Goal: Task Accomplishment & Management: Manage account settings

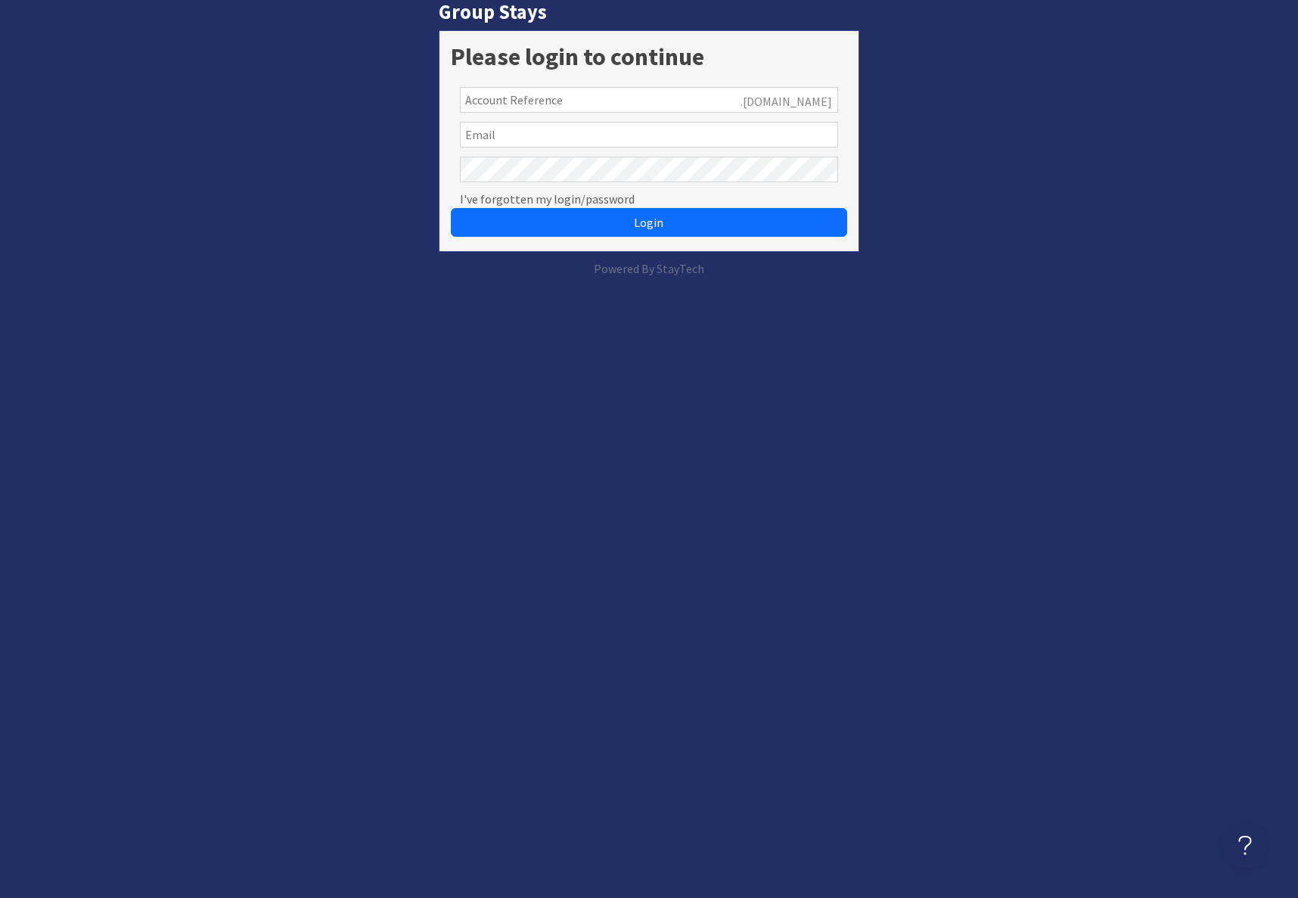
click at [641, 101] on input "text" at bounding box center [649, 100] width 378 height 26
type input "susan@sleeps12.com"
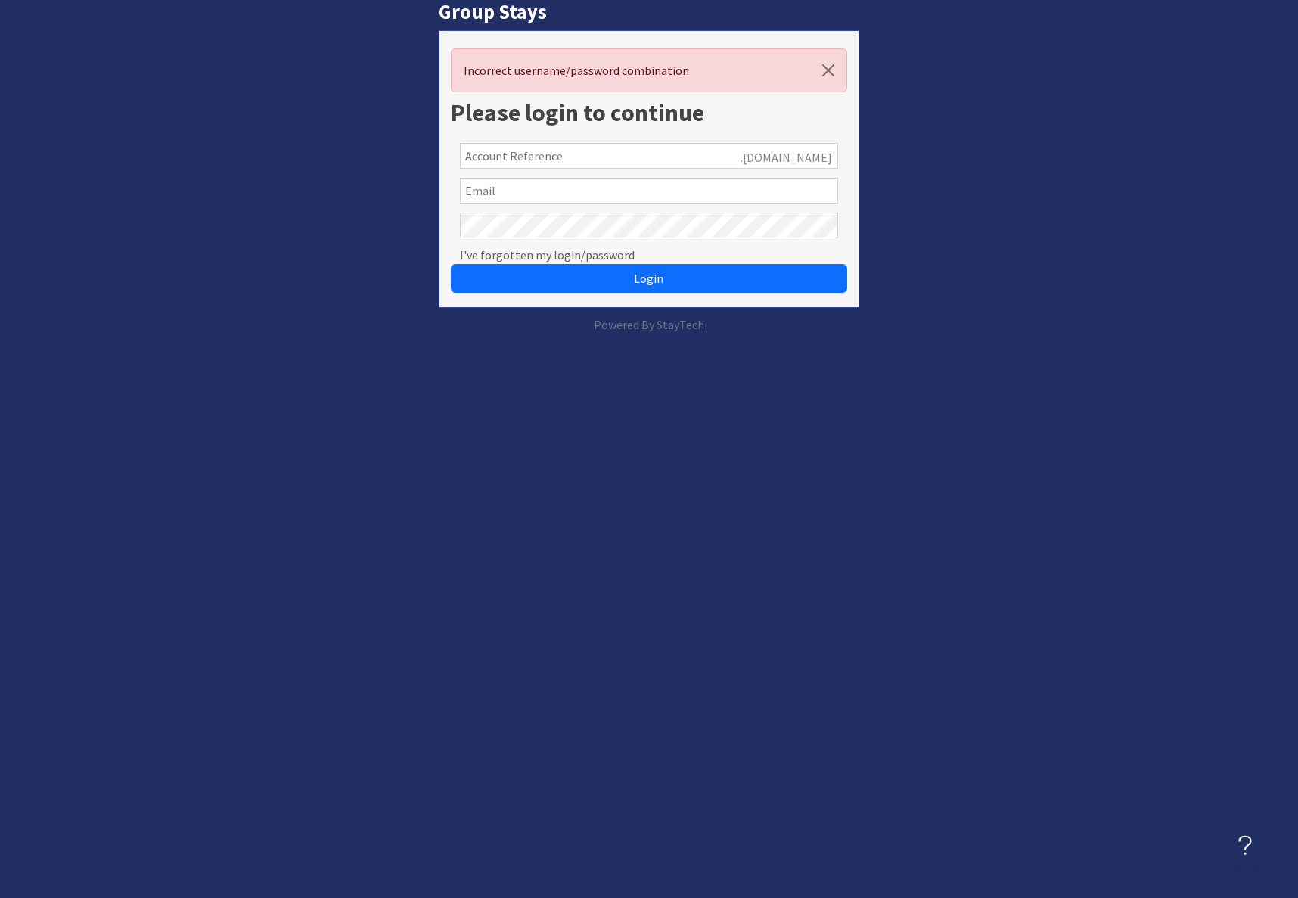
click at [587, 190] on input "text" at bounding box center [649, 191] width 378 height 26
type input "Sue@sleeps12.com"
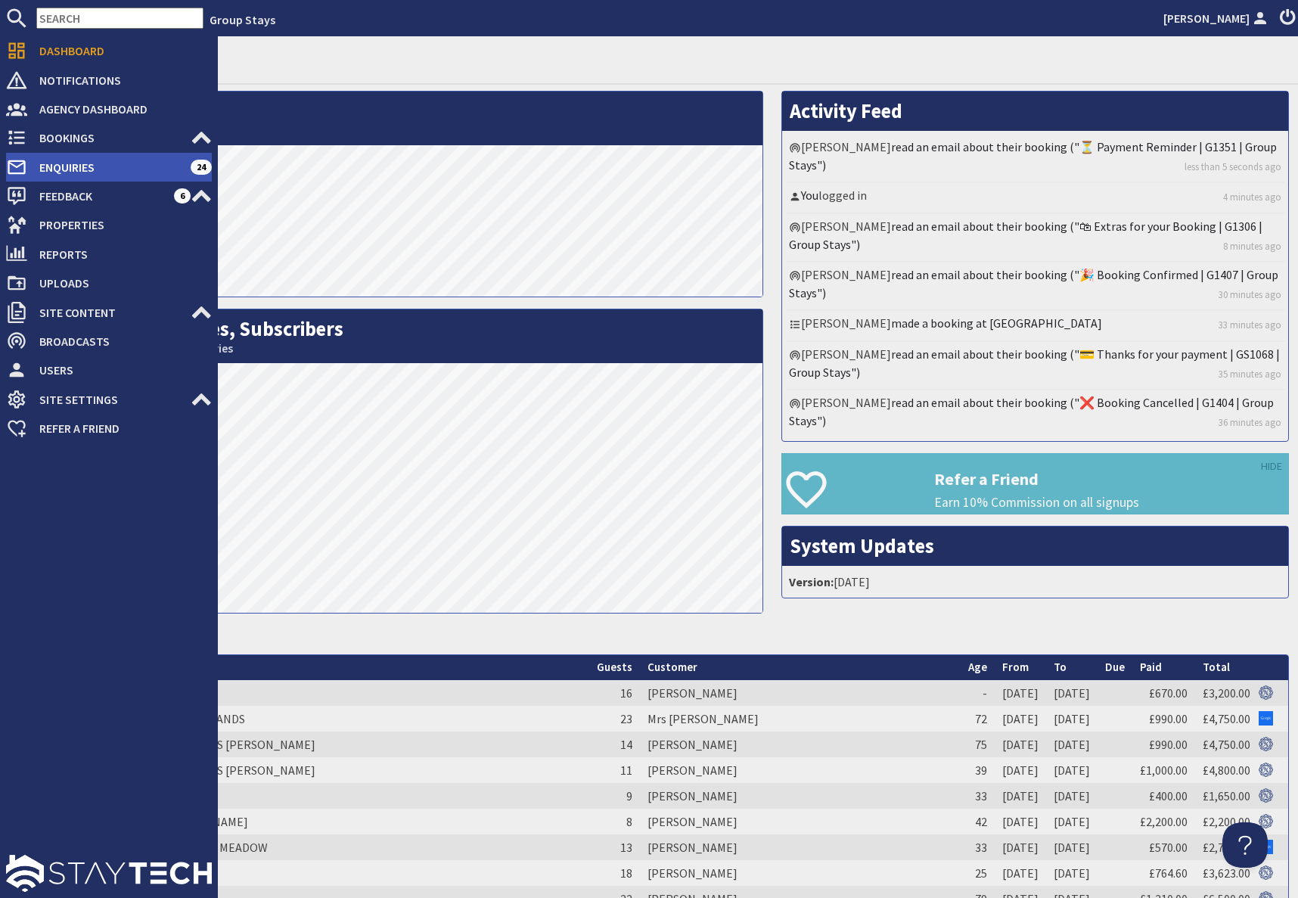
click at [66, 166] on span "Enquiries" at bounding box center [108, 167] width 163 height 24
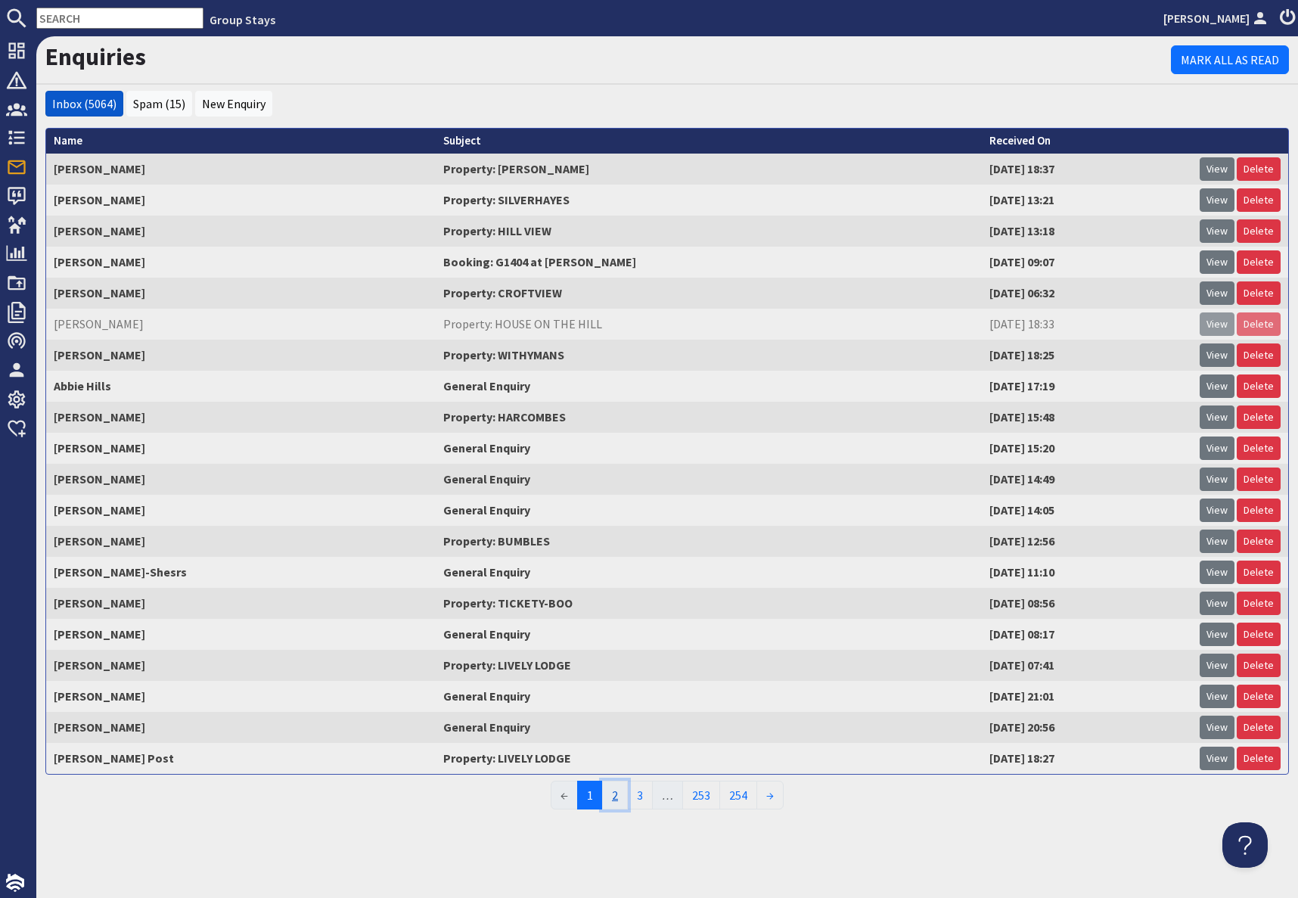
click at [613, 795] on link "2" at bounding box center [615, 794] width 26 height 29
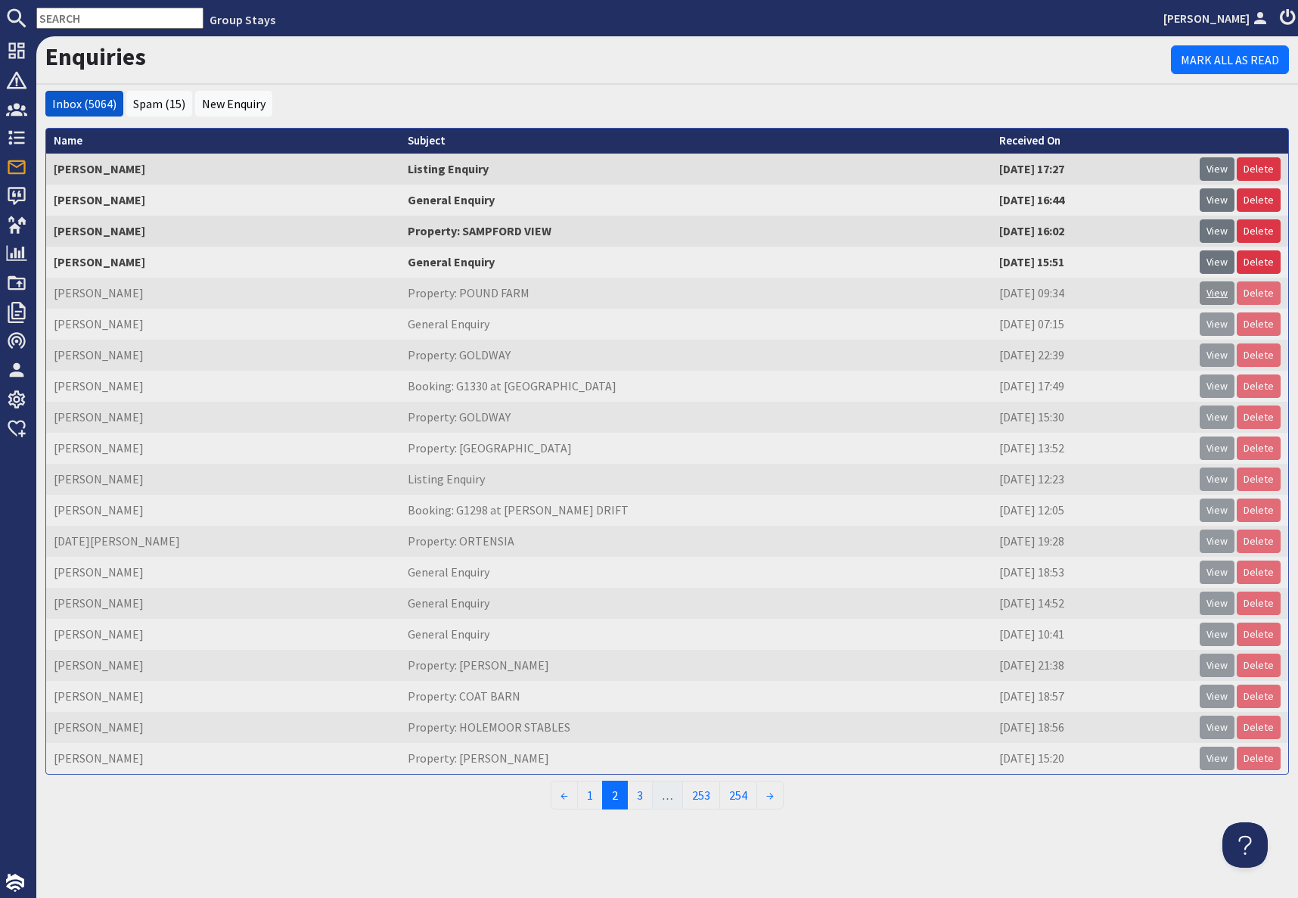
click at [1217, 297] on link "View" at bounding box center [1216, 292] width 35 height 23
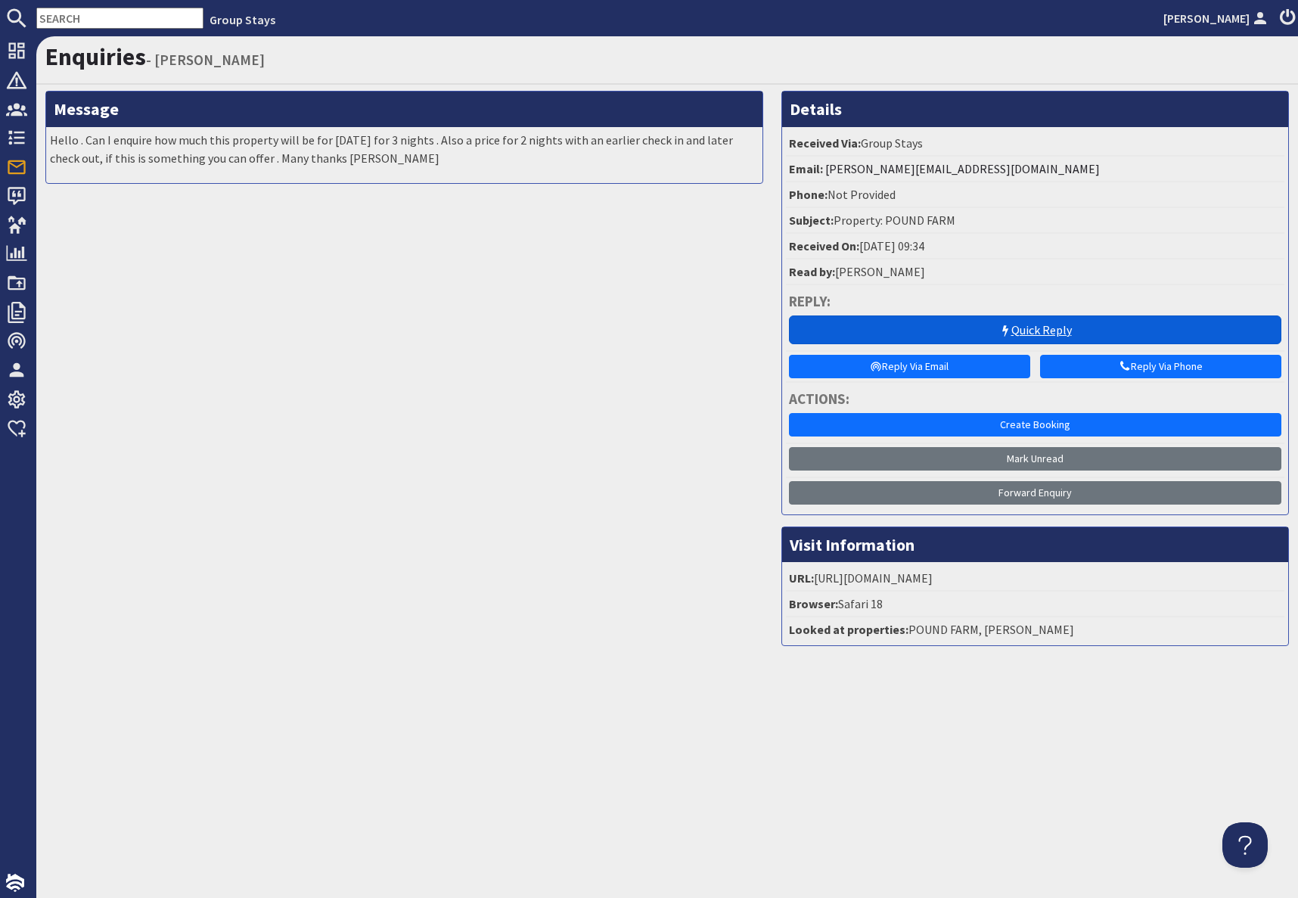
click at [1027, 333] on link "Quick Reply" at bounding box center [1035, 329] width 492 height 29
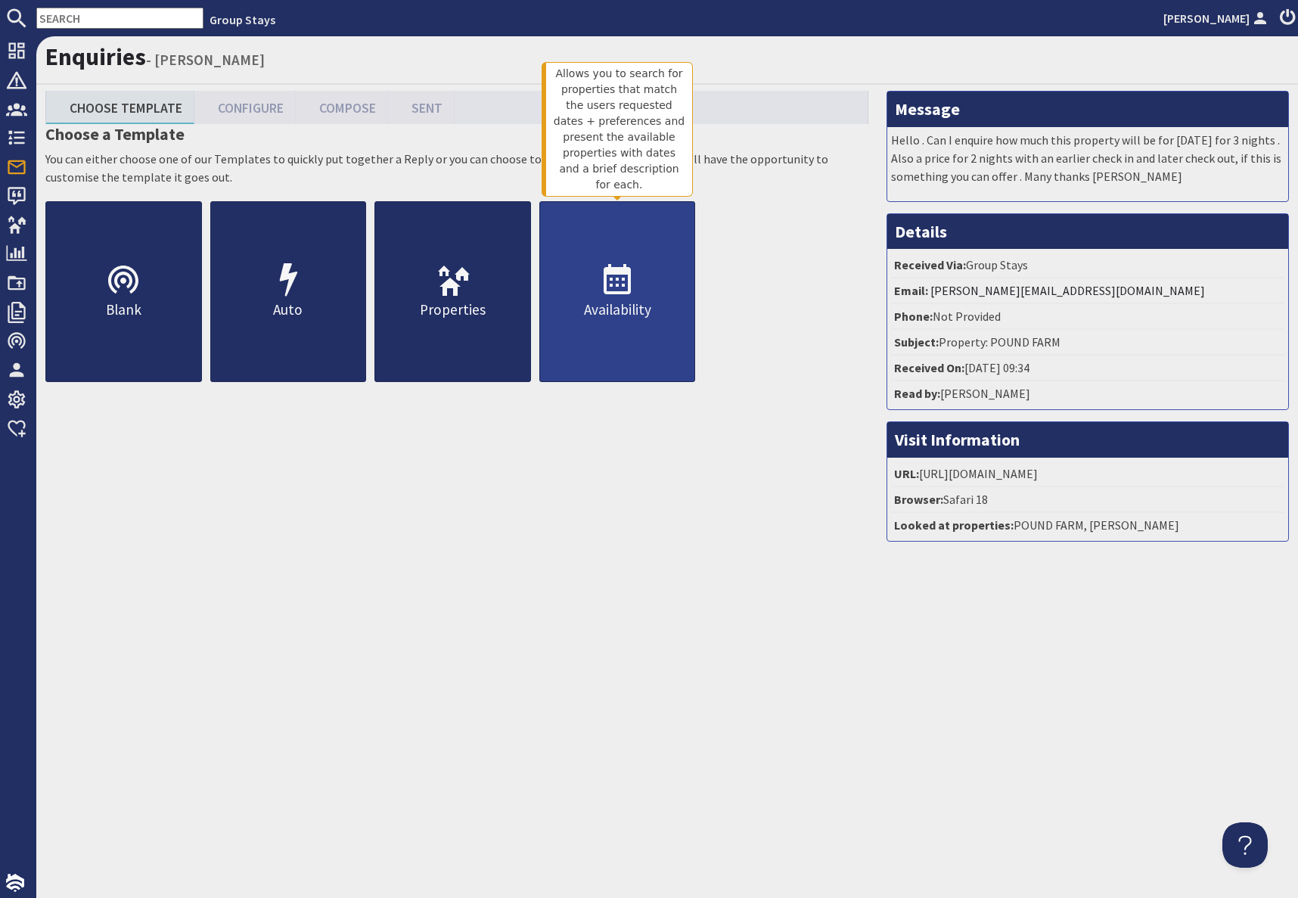
click at [584, 313] on p "Availability" at bounding box center [617, 310] width 155 height 22
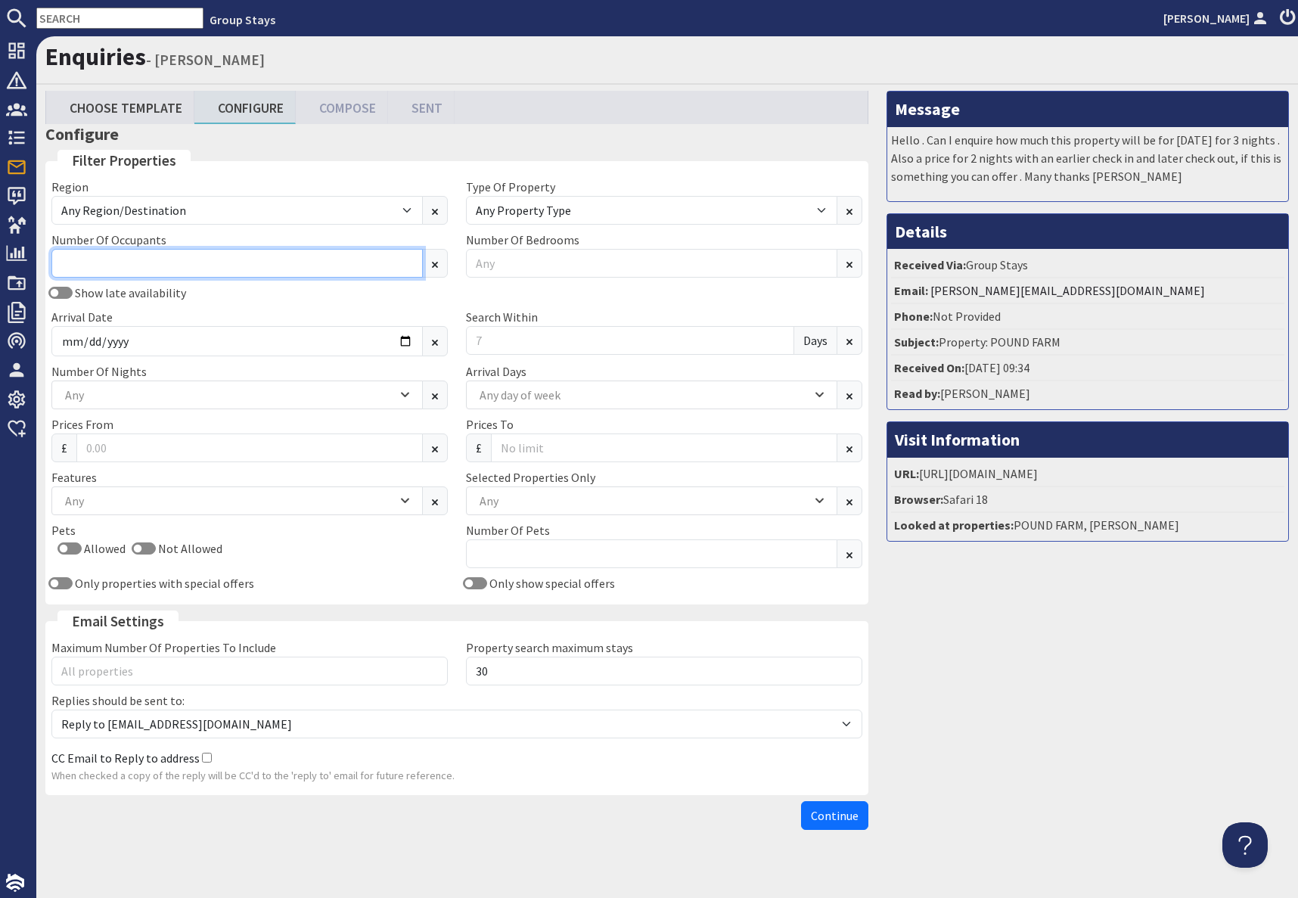
click at [172, 267] on input "Number Of Occupants" at bounding box center [236, 263] width 371 height 29
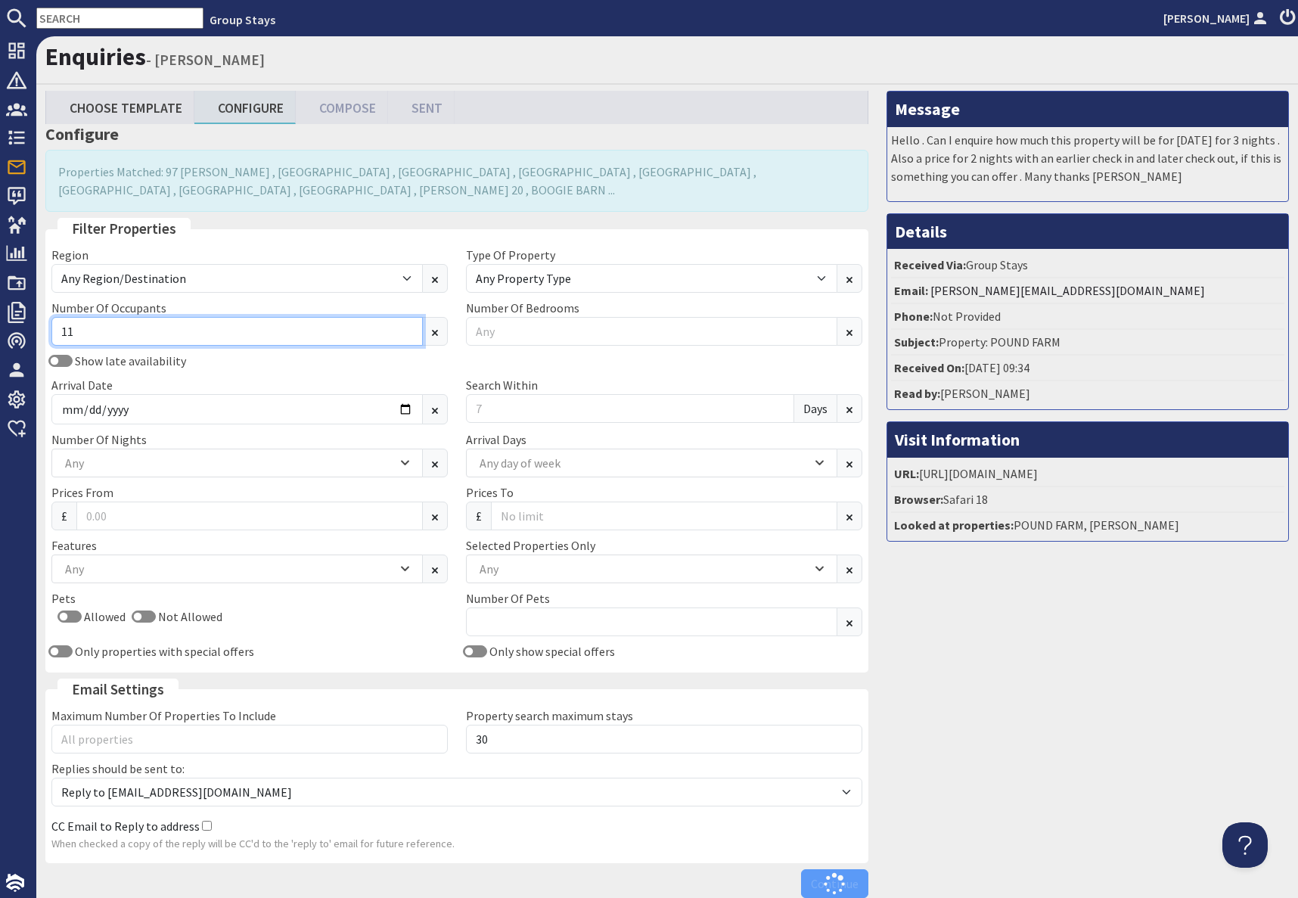
type input "11"
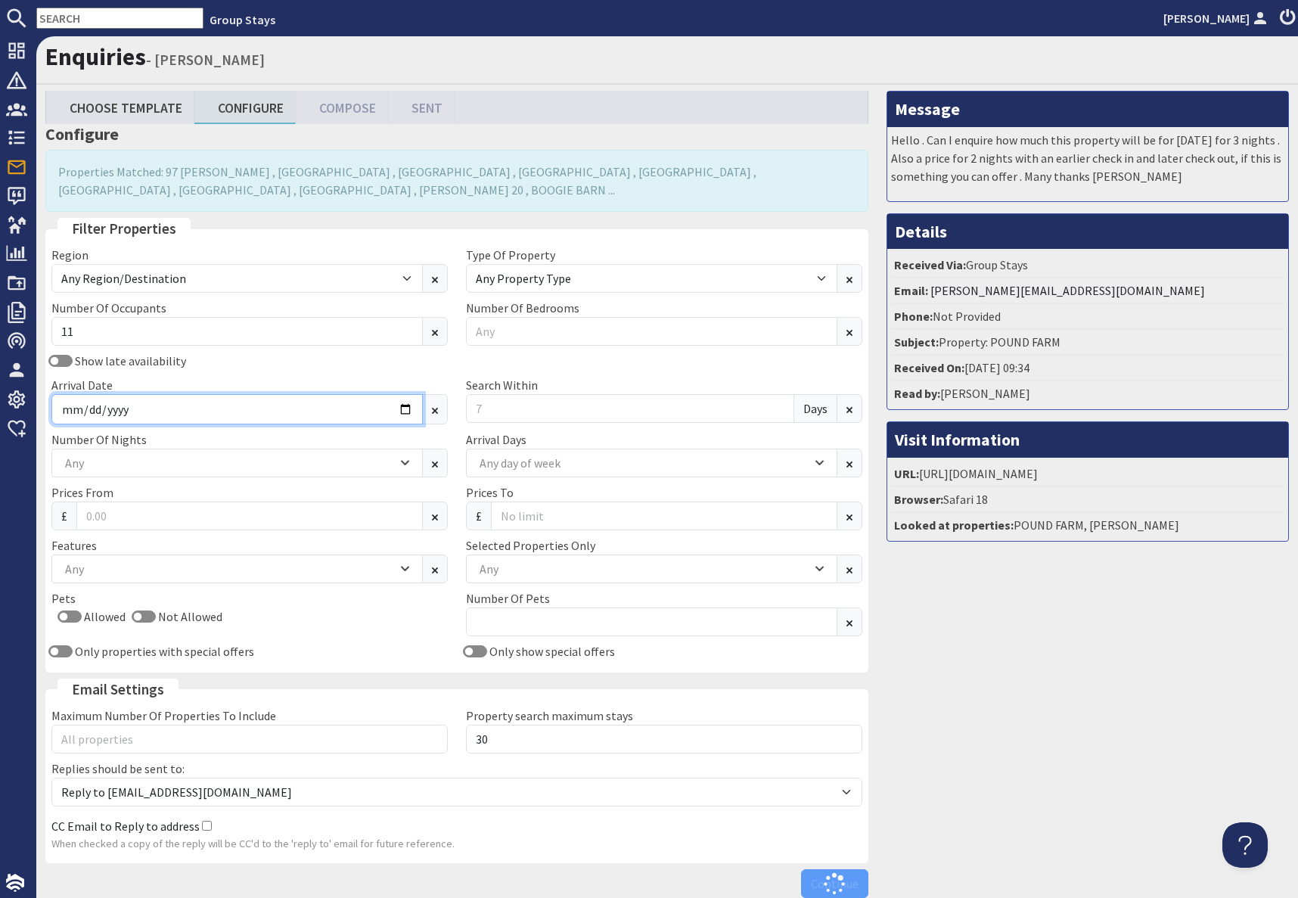
click at [376, 412] on input "Arrival Date" at bounding box center [236, 409] width 371 height 30
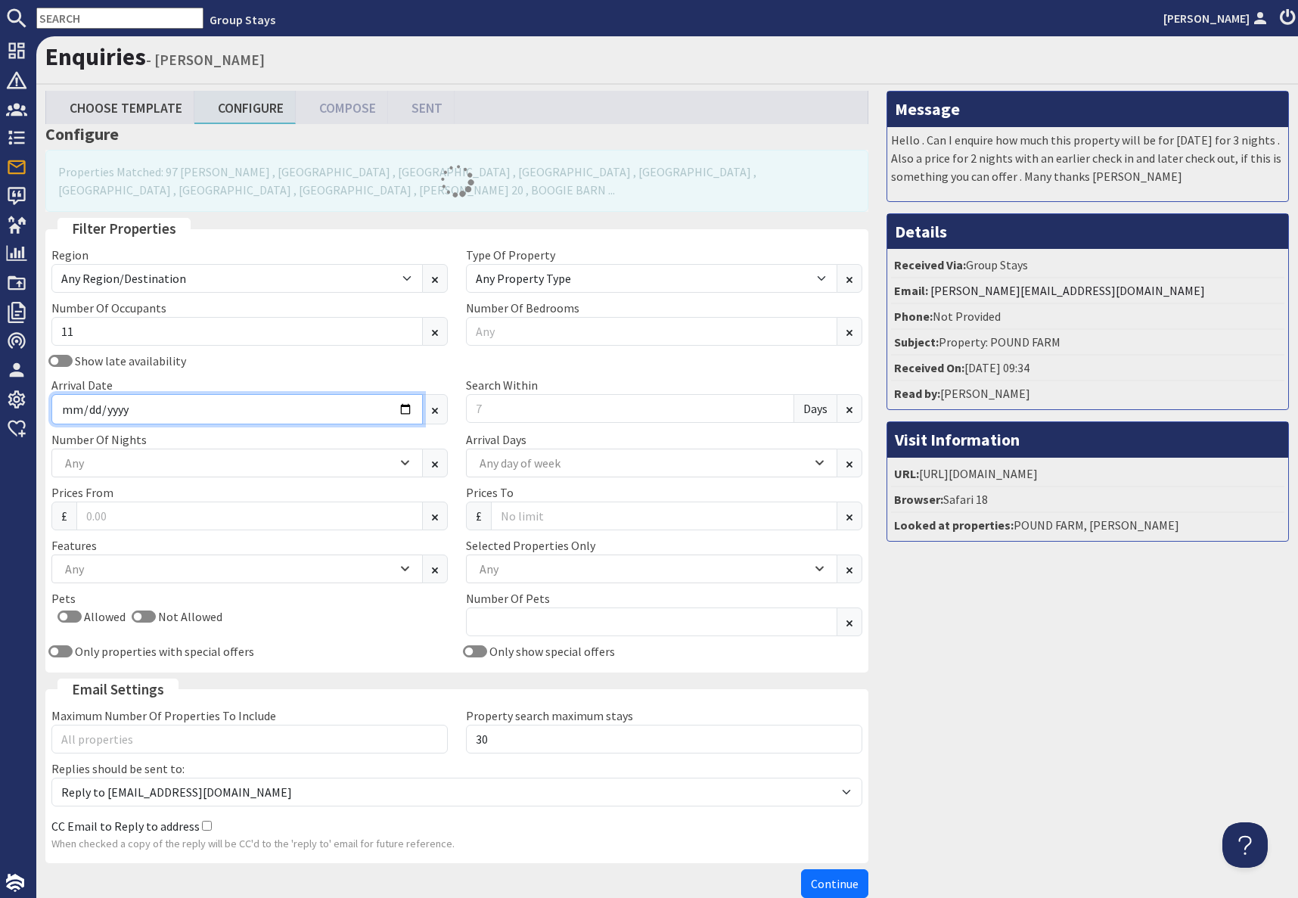
click at [407, 413] on input "Arrival Date" at bounding box center [236, 409] width 371 height 30
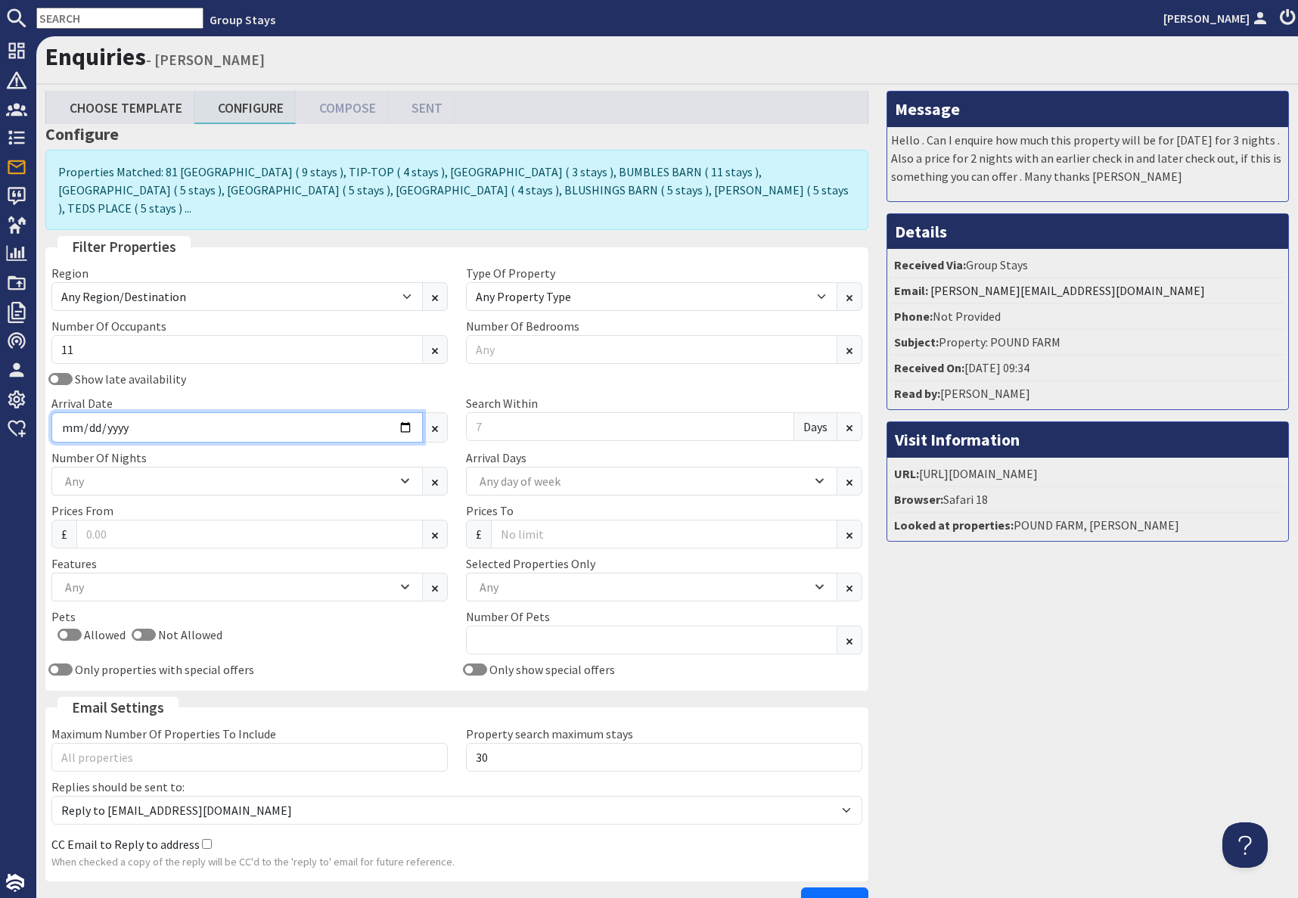
type input "[DATE]"
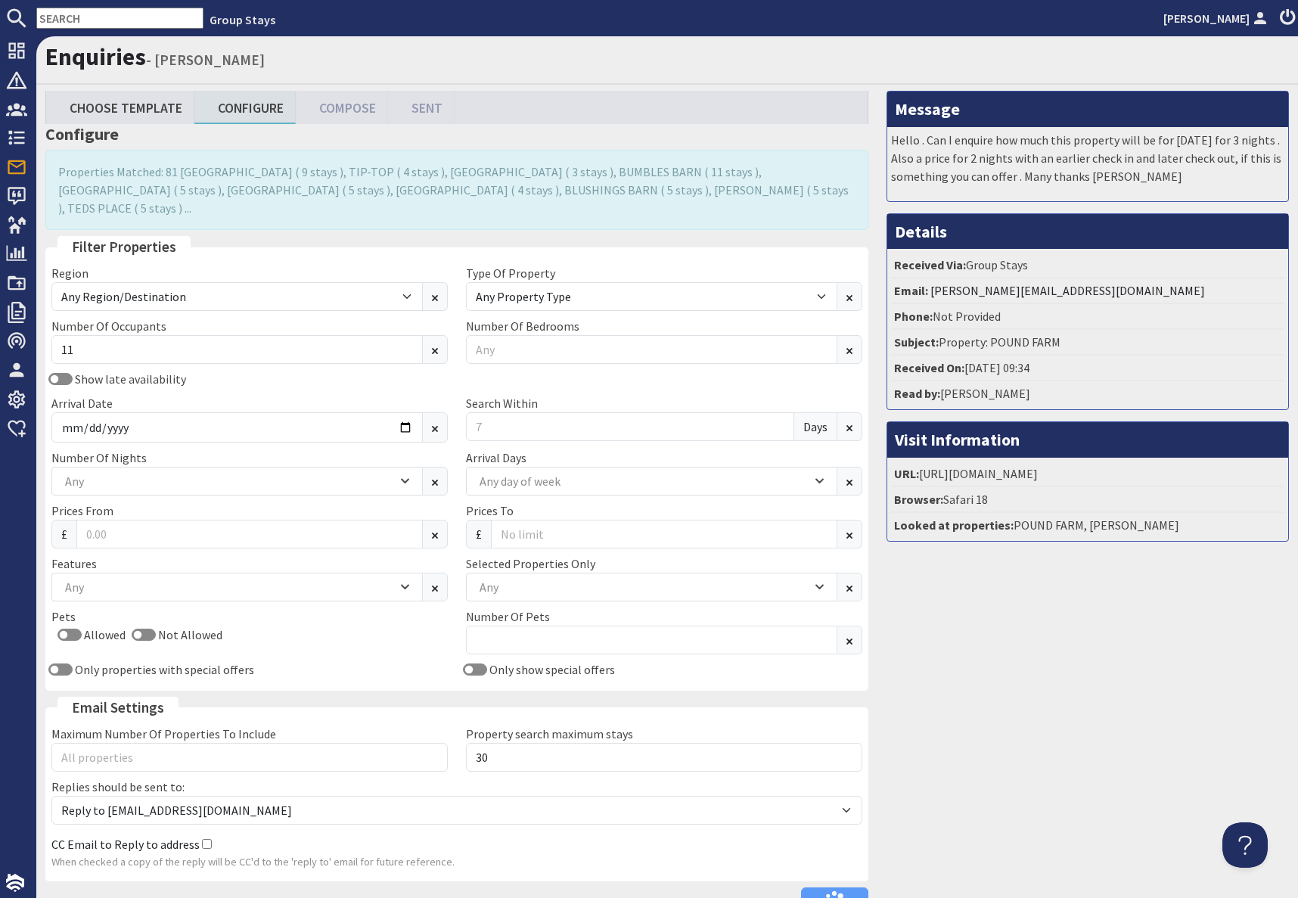
click at [966, 640] on div "Message Hello . Can I enquire how much this property will be for [DATE] for 3 n…" at bounding box center [1087, 507] width 420 height 832
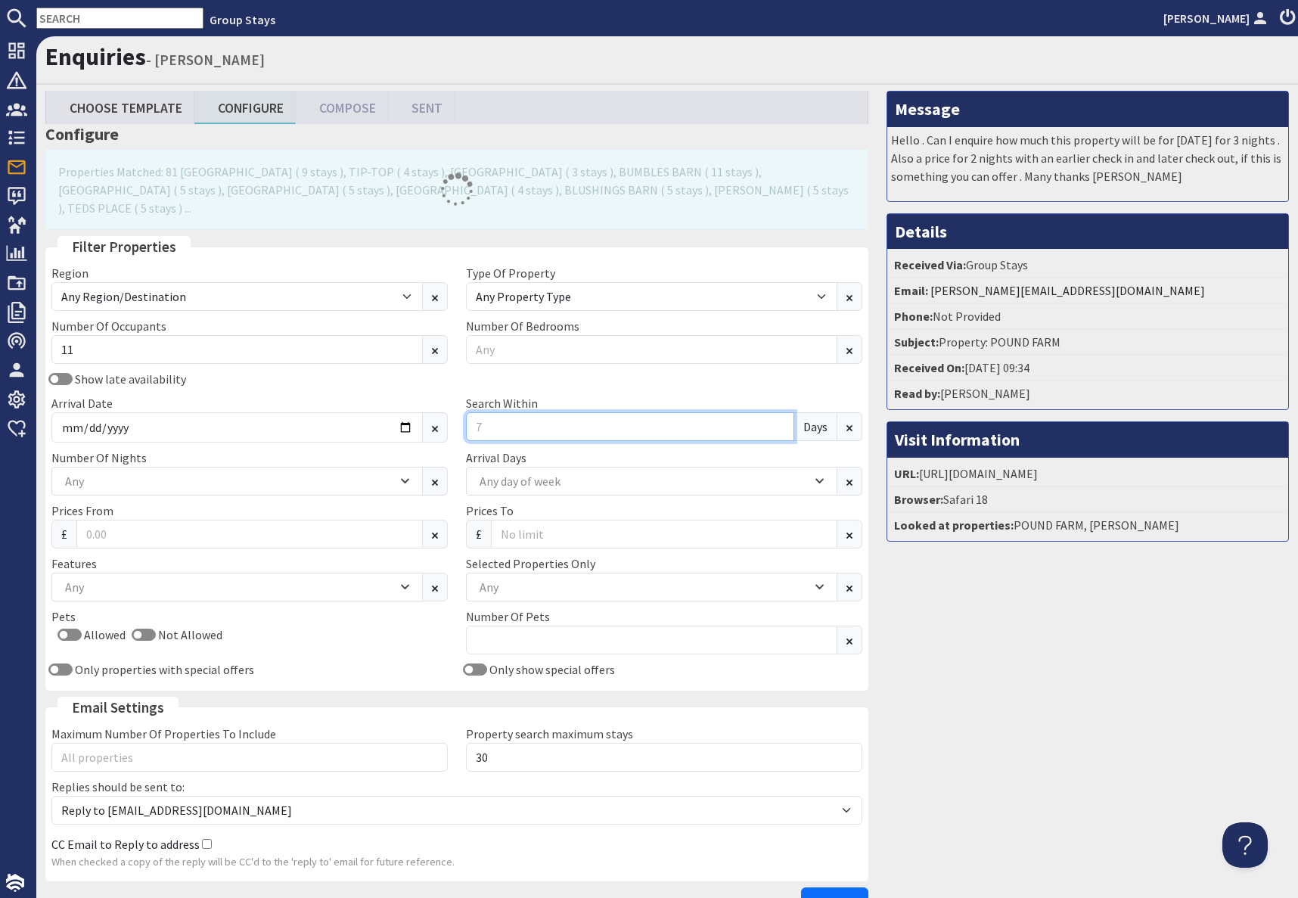
click at [529, 412] on input "Search Within" at bounding box center [630, 426] width 328 height 29
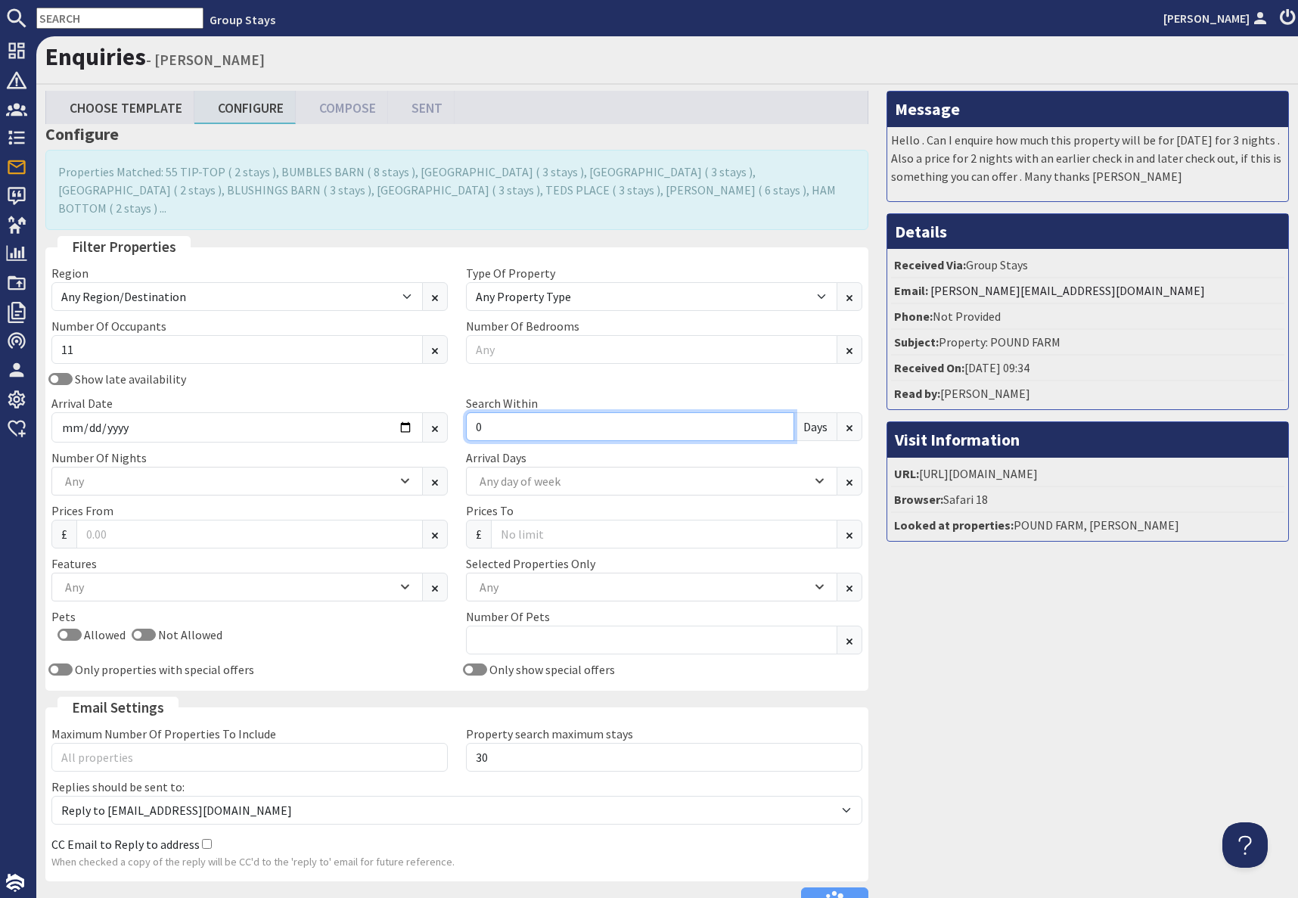
type input "0"
click at [1084, 704] on div "Message Hello . Can I enquire how much this property will be for [DATE] for 3 n…" at bounding box center [1087, 507] width 420 height 832
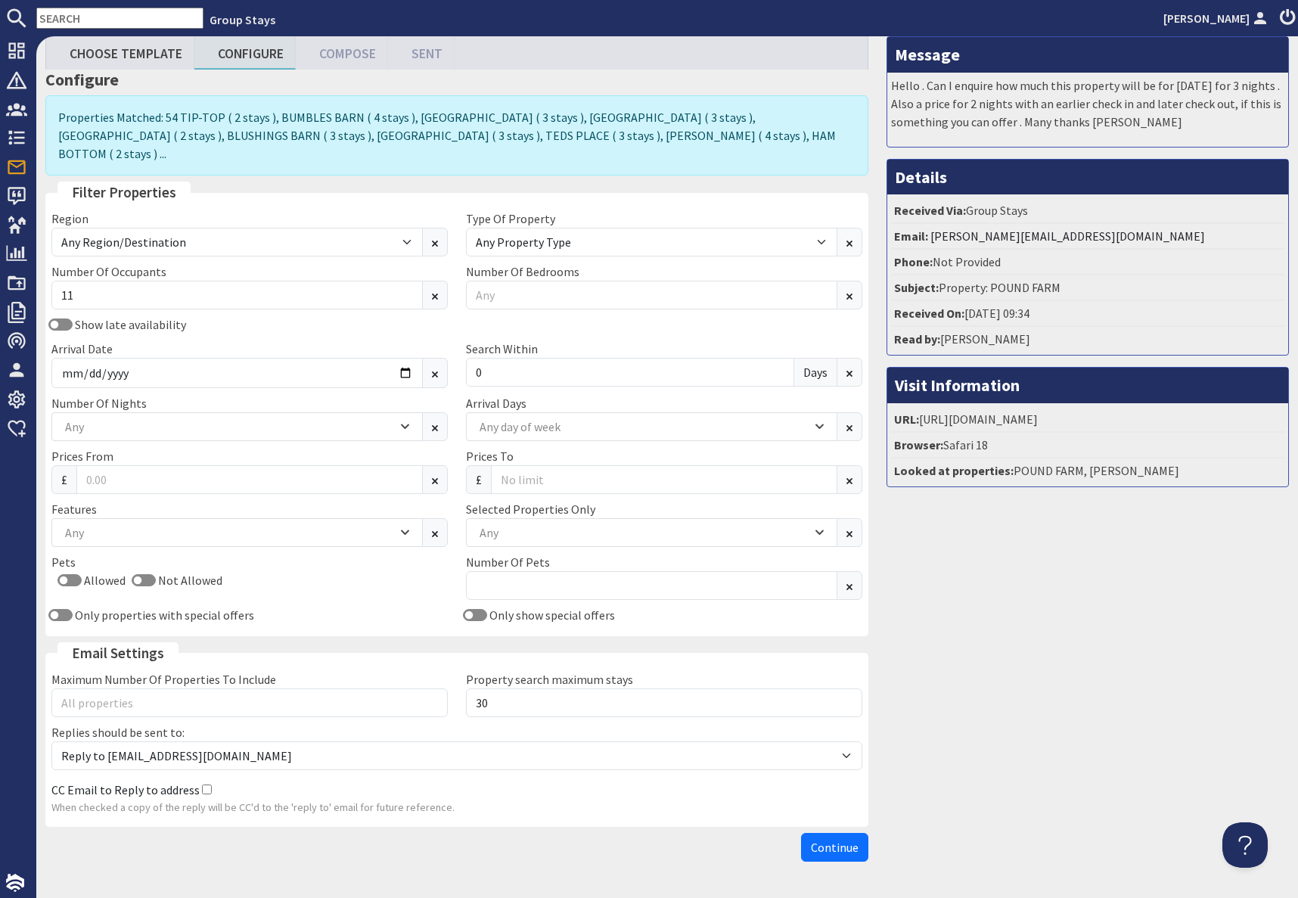
scroll to position [83, 0]
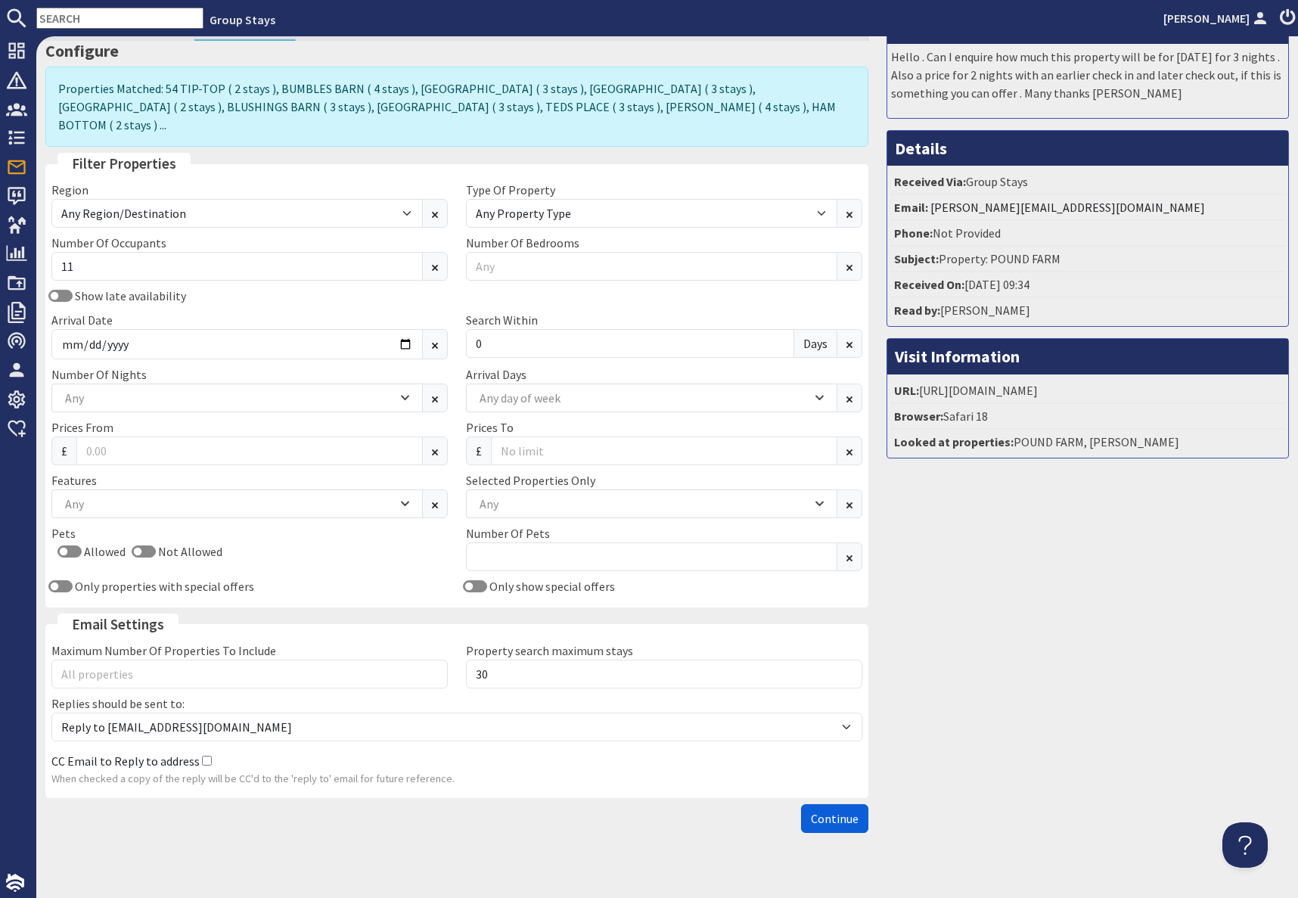
click at [836, 811] on span "Continue" at bounding box center [835, 818] width 48 height 15
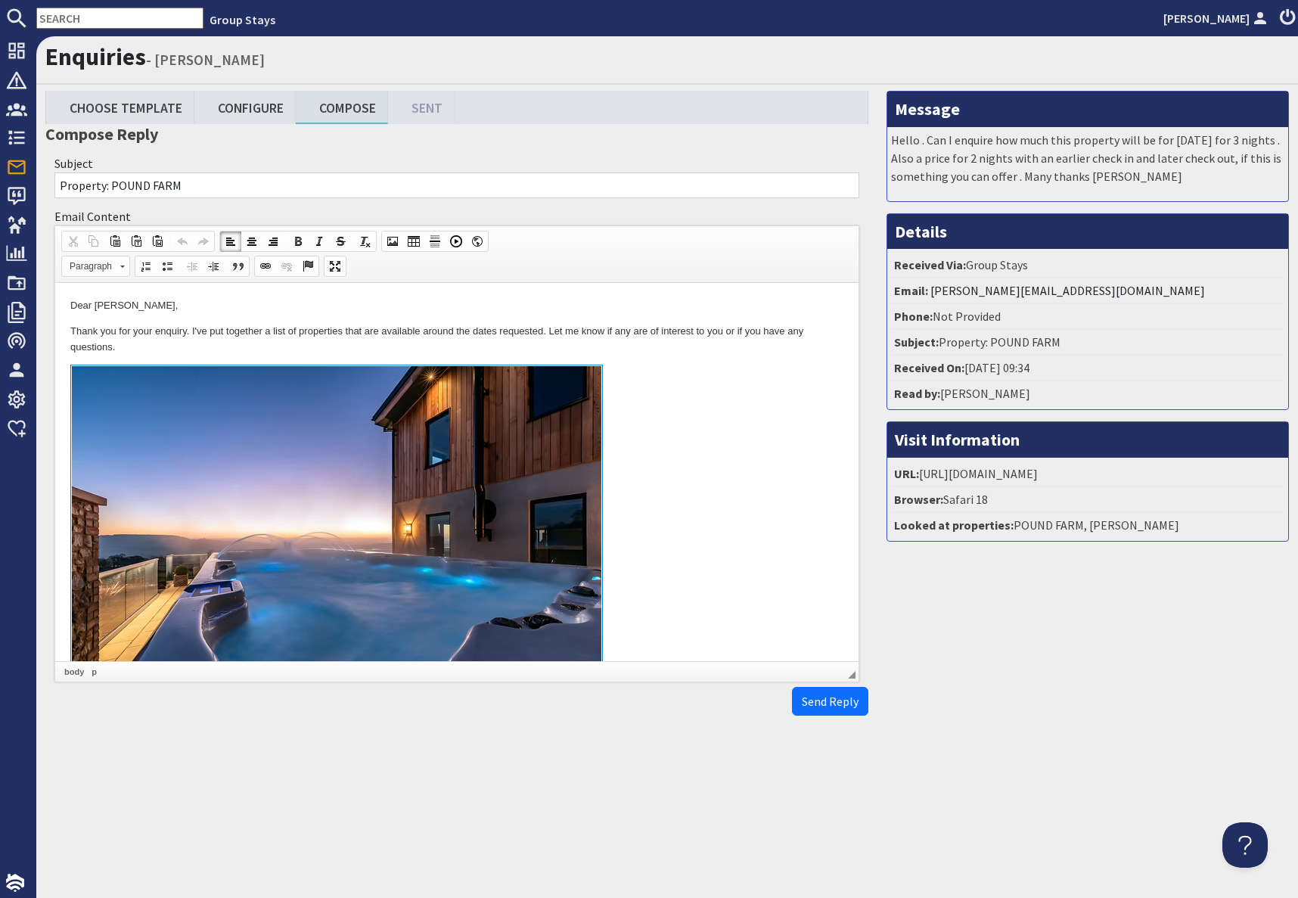
click at [701, 530] on link at bounding box center [456, 538] width 773 height 349
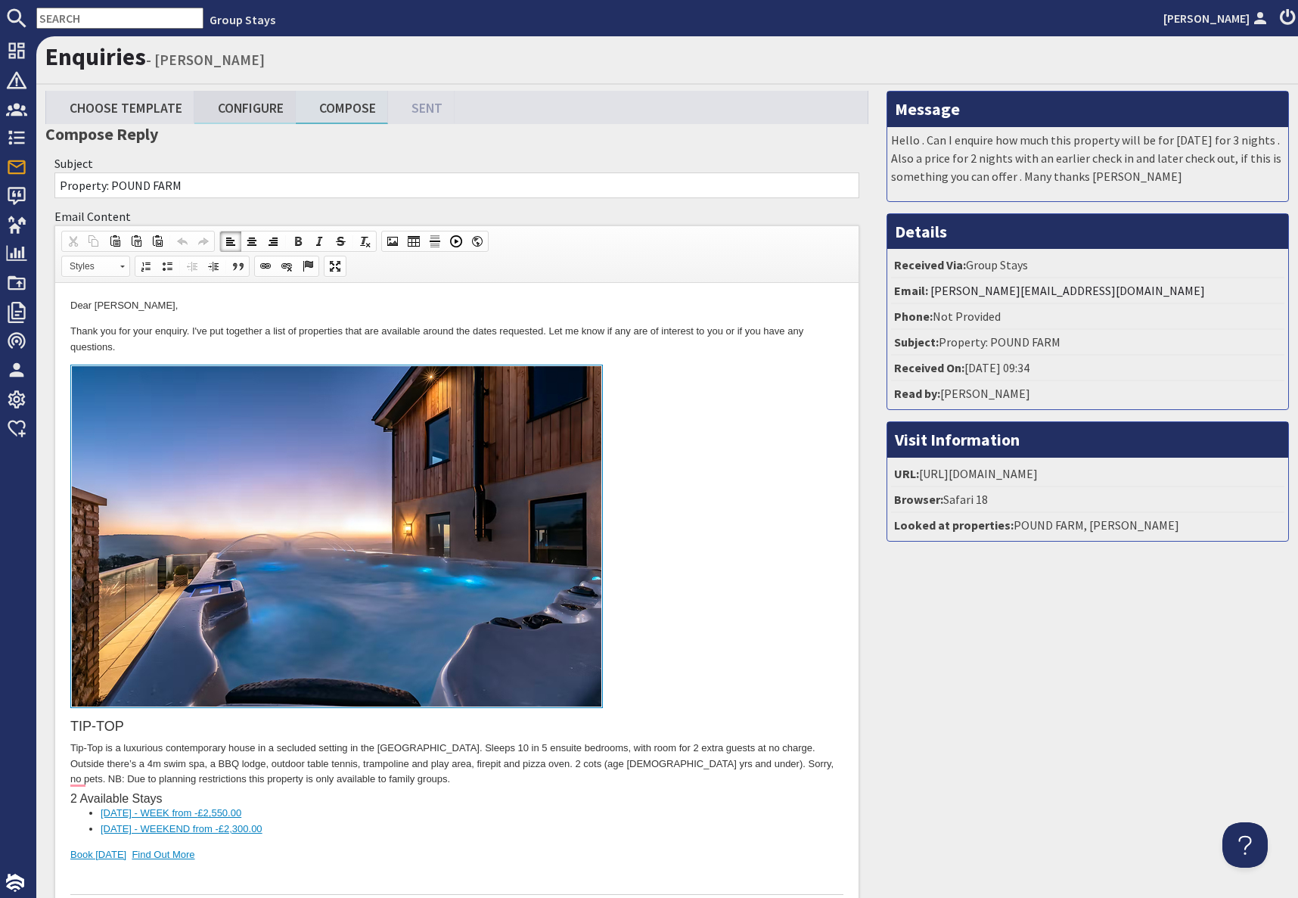
click at [241, 105] on link "Configure" at bounding box center [244, 107] width 101 height 33
type textarea "<p>Dear [PERSON_NAME],</p> <p>Thank you for your enquiry. I&#39;ve put together…"
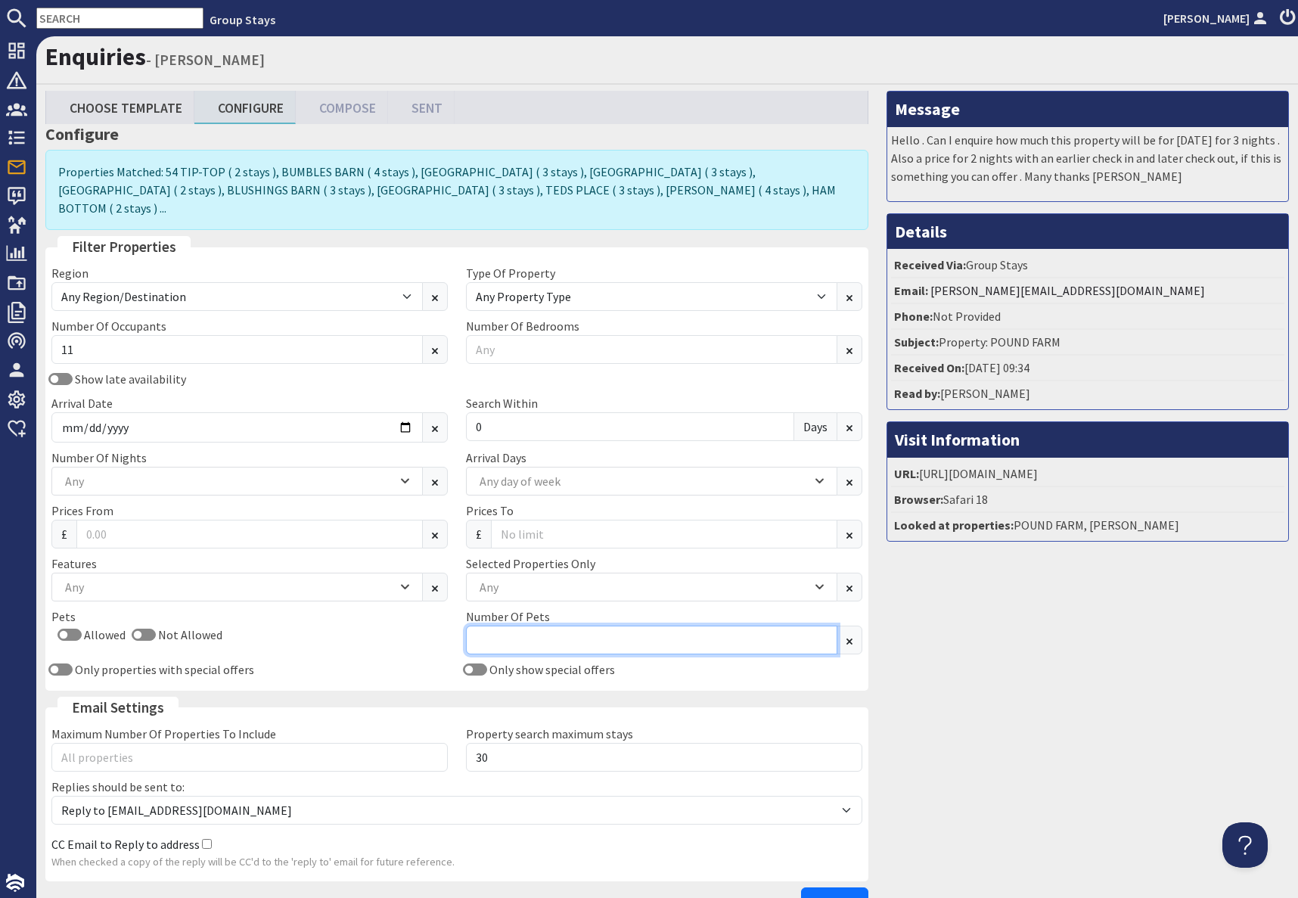
click at [565, 625] on input "Number Of Pets" at bounding box center [651, 639] width 371 height 29
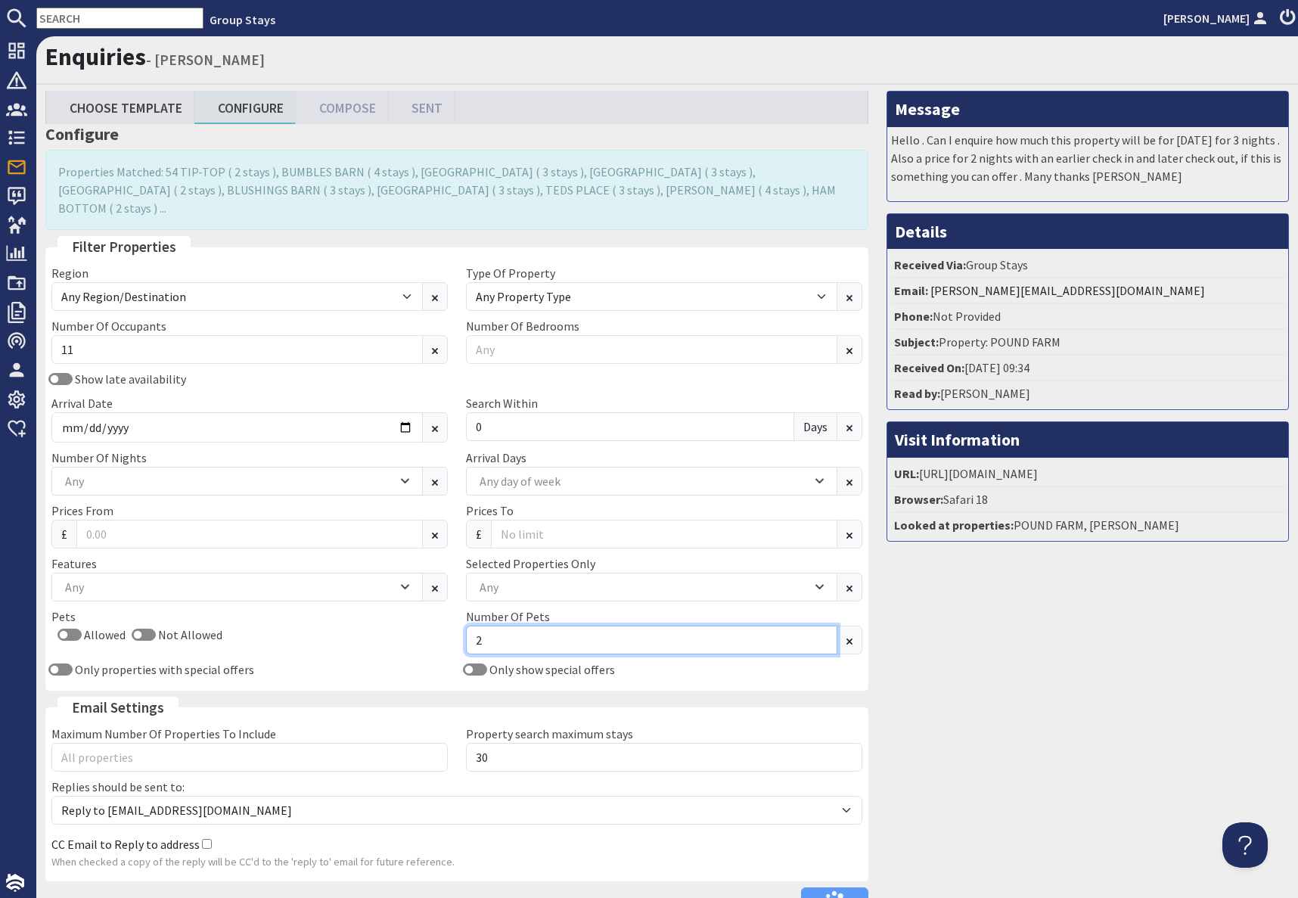
type input "2"
click at [947, 656] on div "Message Hello . Can I enquire how much this property will be for [DATE] for 3 n…" at bounding box center [1087, 507] width 420 height 832
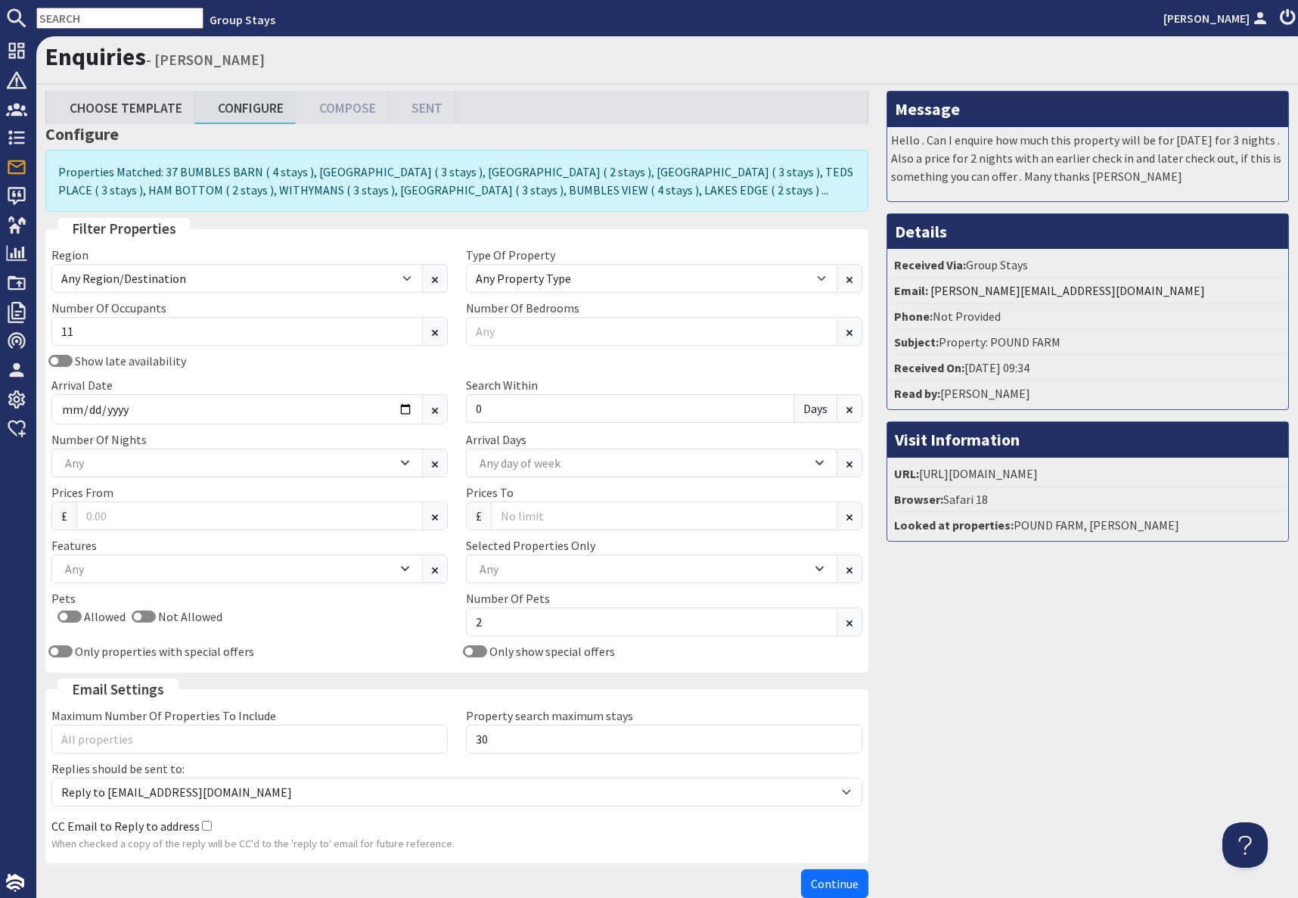
scroll to position [83, 0]
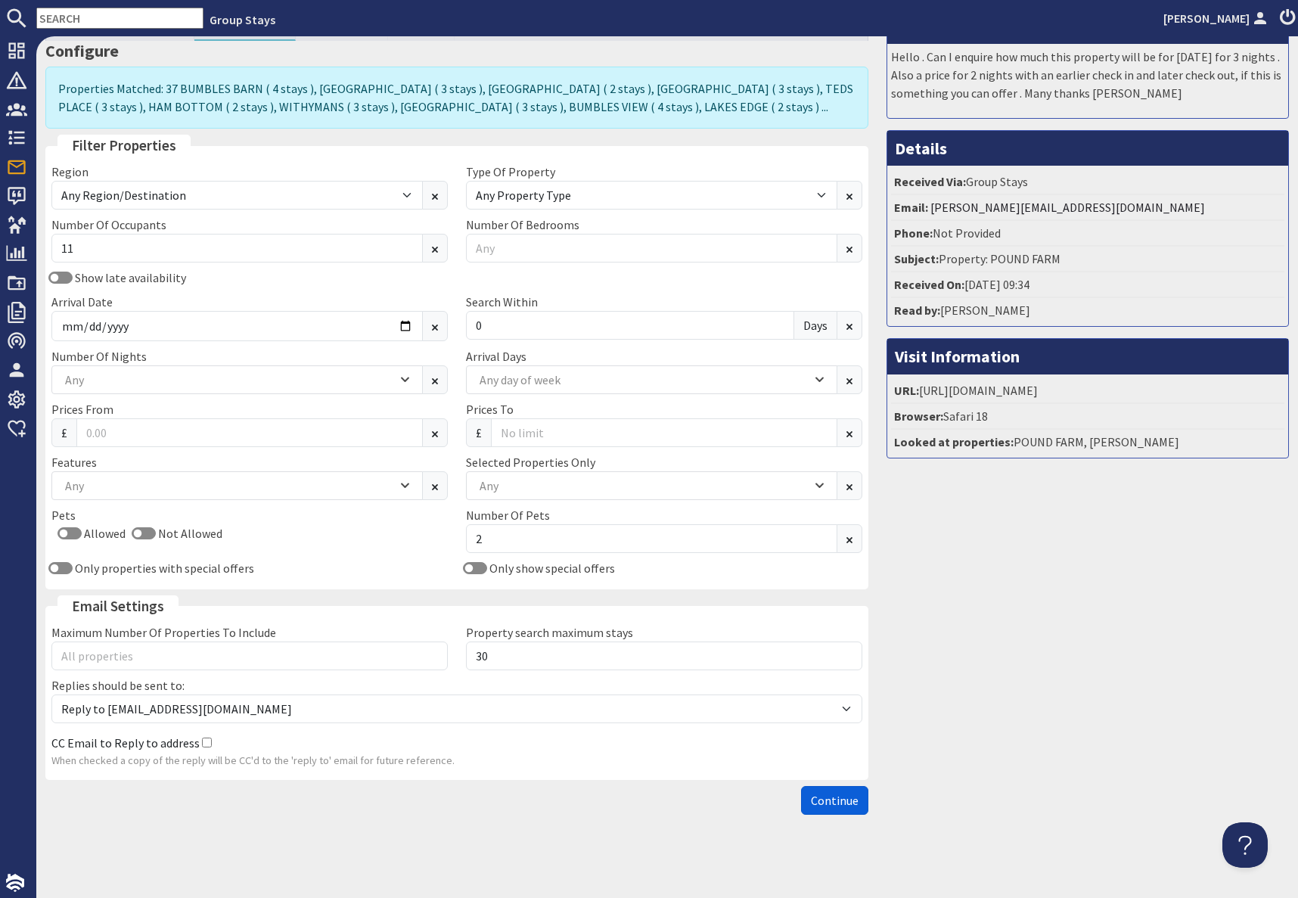
click at [851, 802] on span "Continue" at bounding box center [835, 799] width 48 height 15
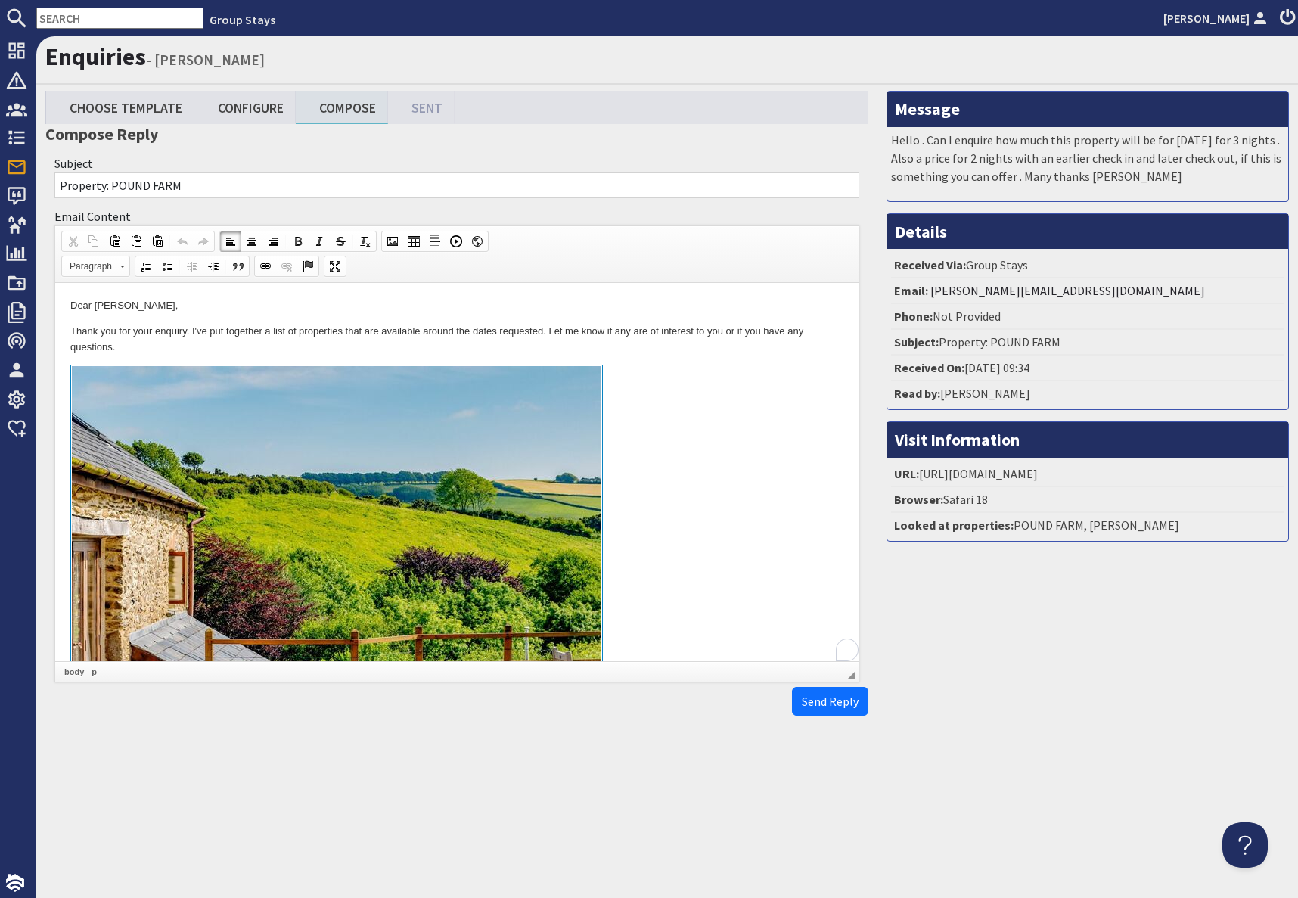
click at [661, 455] on link at bounding box center [456, 538] width 773 height 349
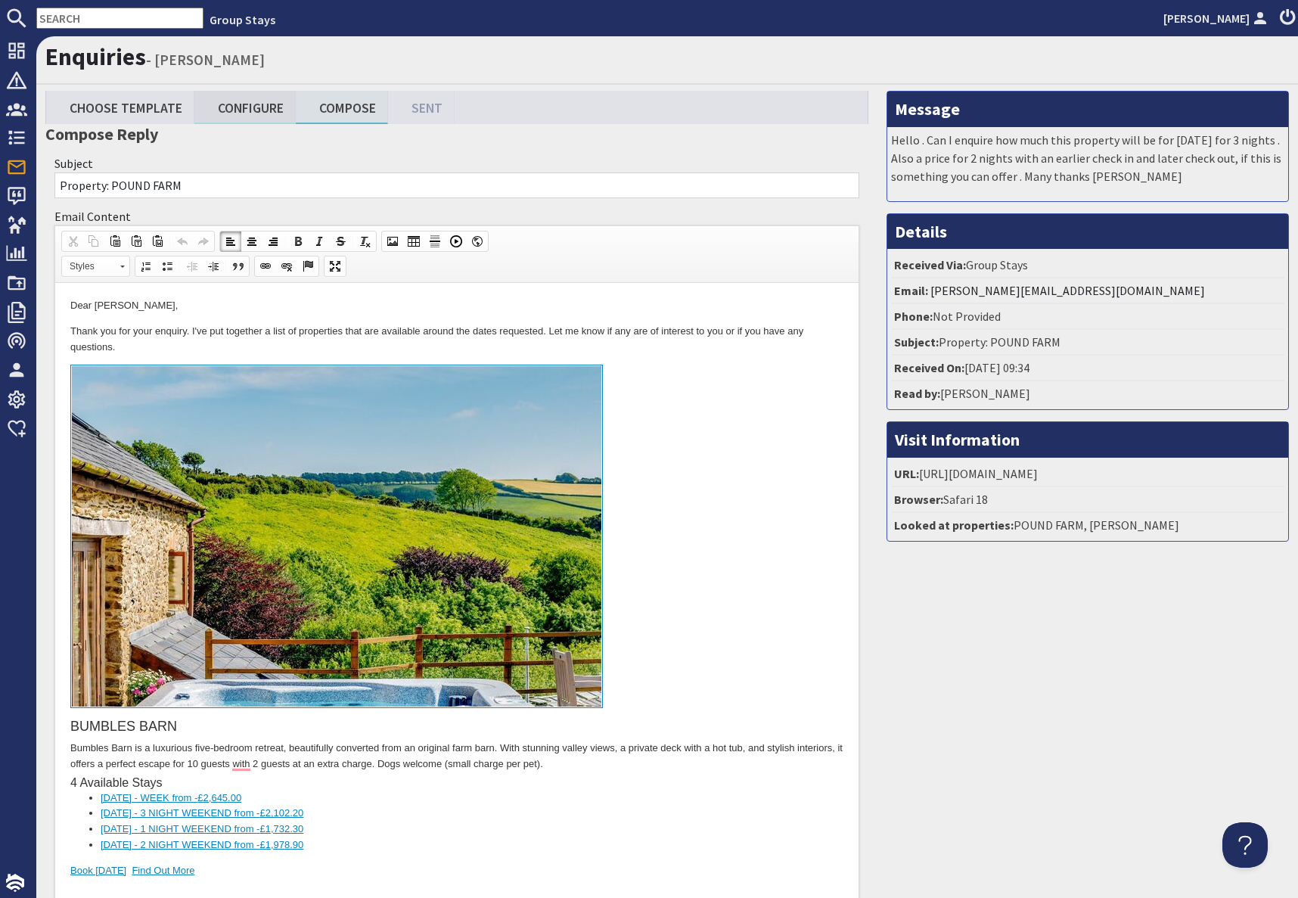
click at [263, 113] on link "Configure" at bounding box center [244, 107] width 101 height 33
type textarea "<p>Dear [PERSON_NAME],</p> <p>Thank you for your enquiry. I&#39;ve put together…"
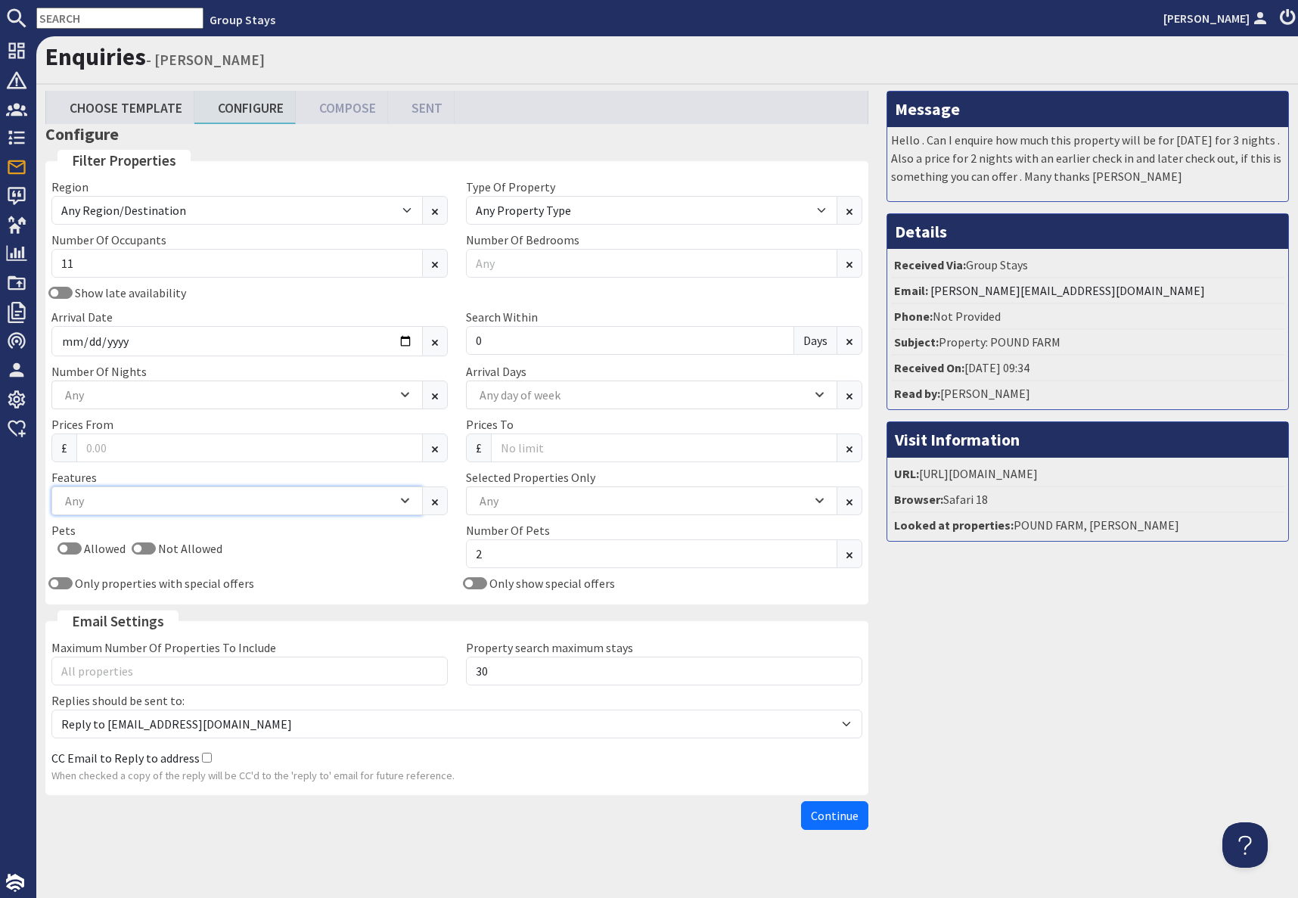
click at [178, 507] on div "Any" at bounding box center [229, 500] width 336 height 17
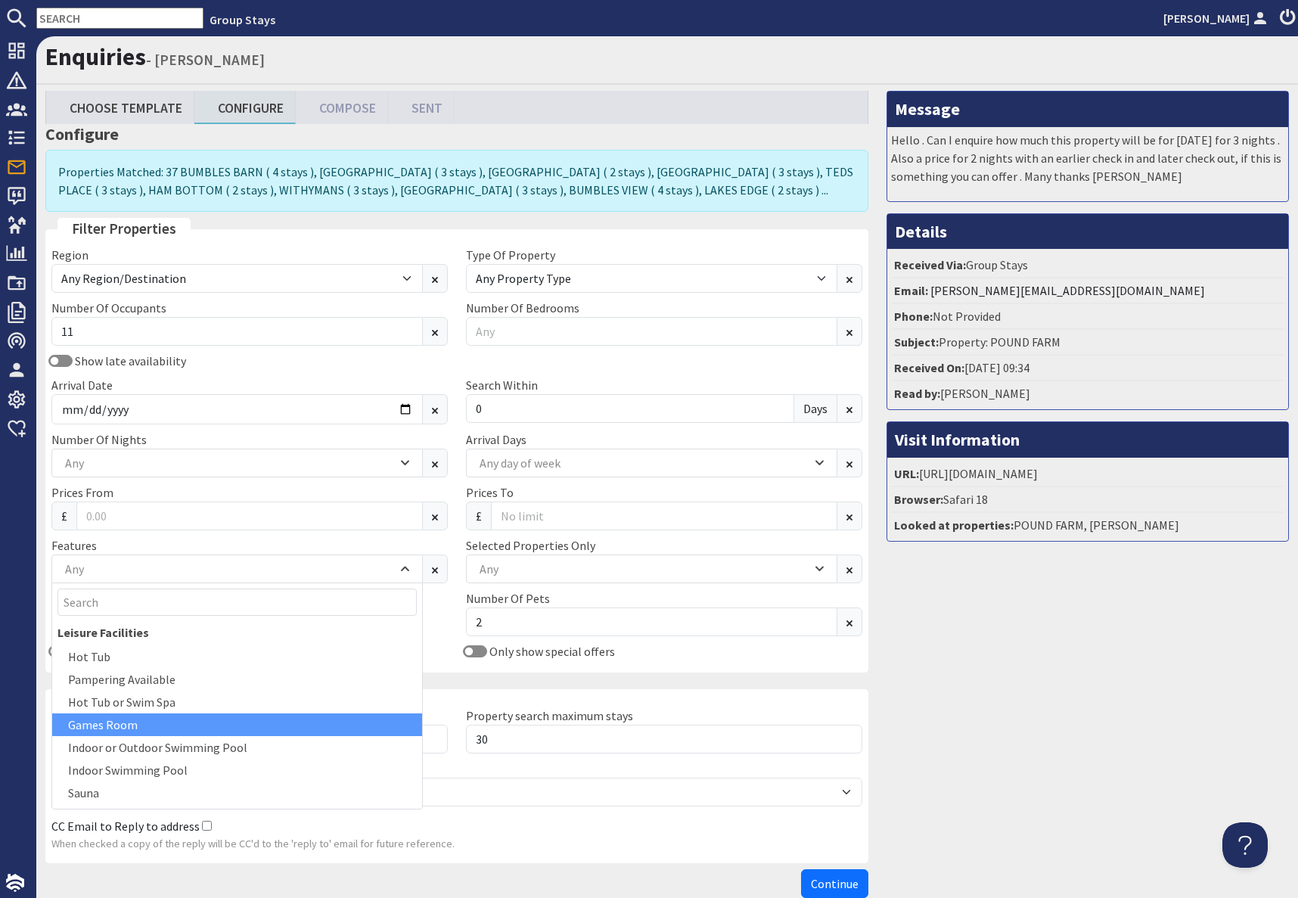
click at [130, 725] on div "Games Room" at bounding box center [237, 724] width 370 height 23
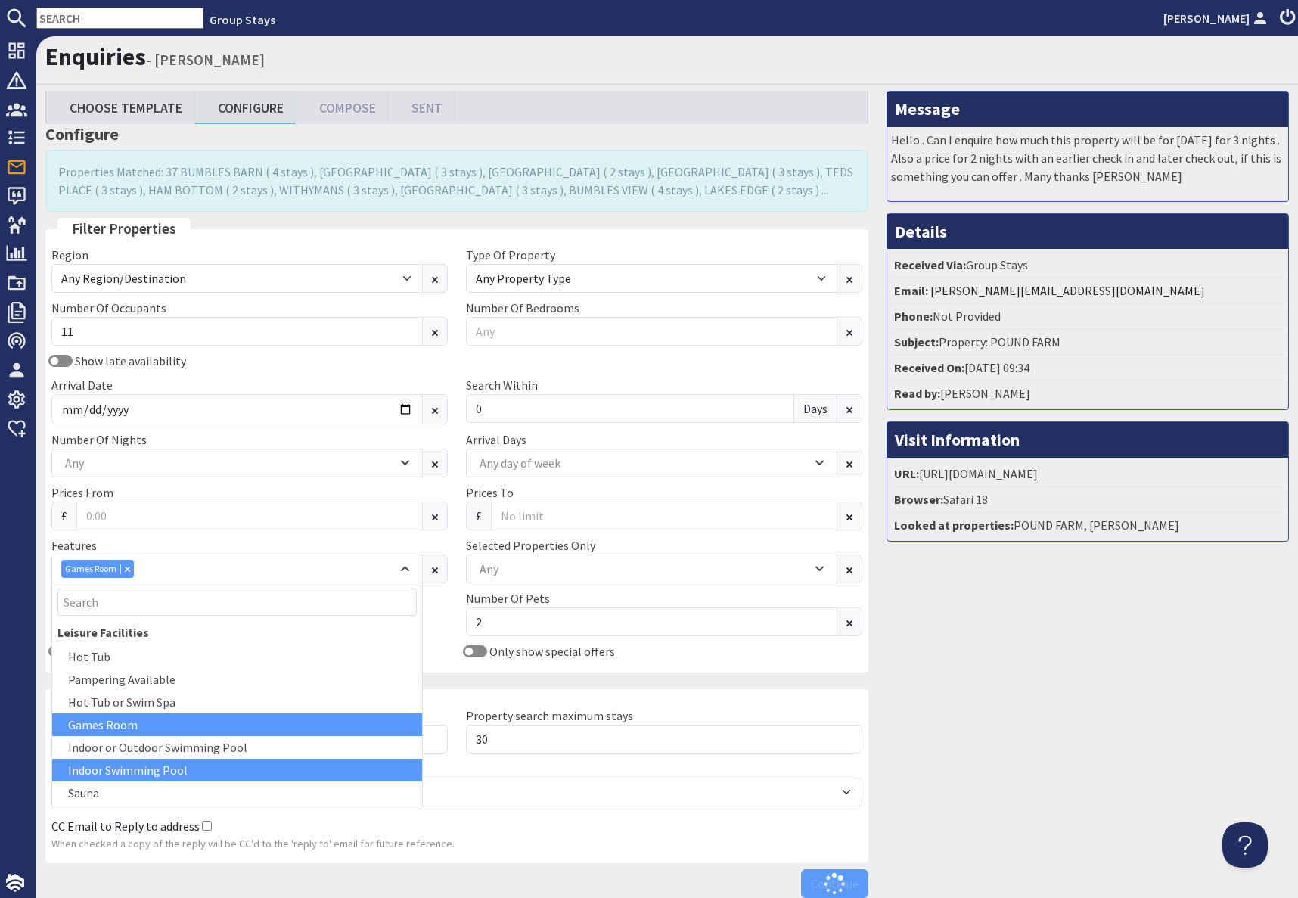
click at [165, 771] on div "Indoor Swimming Pool" at bounding box center [237, 769] width 370 height 23
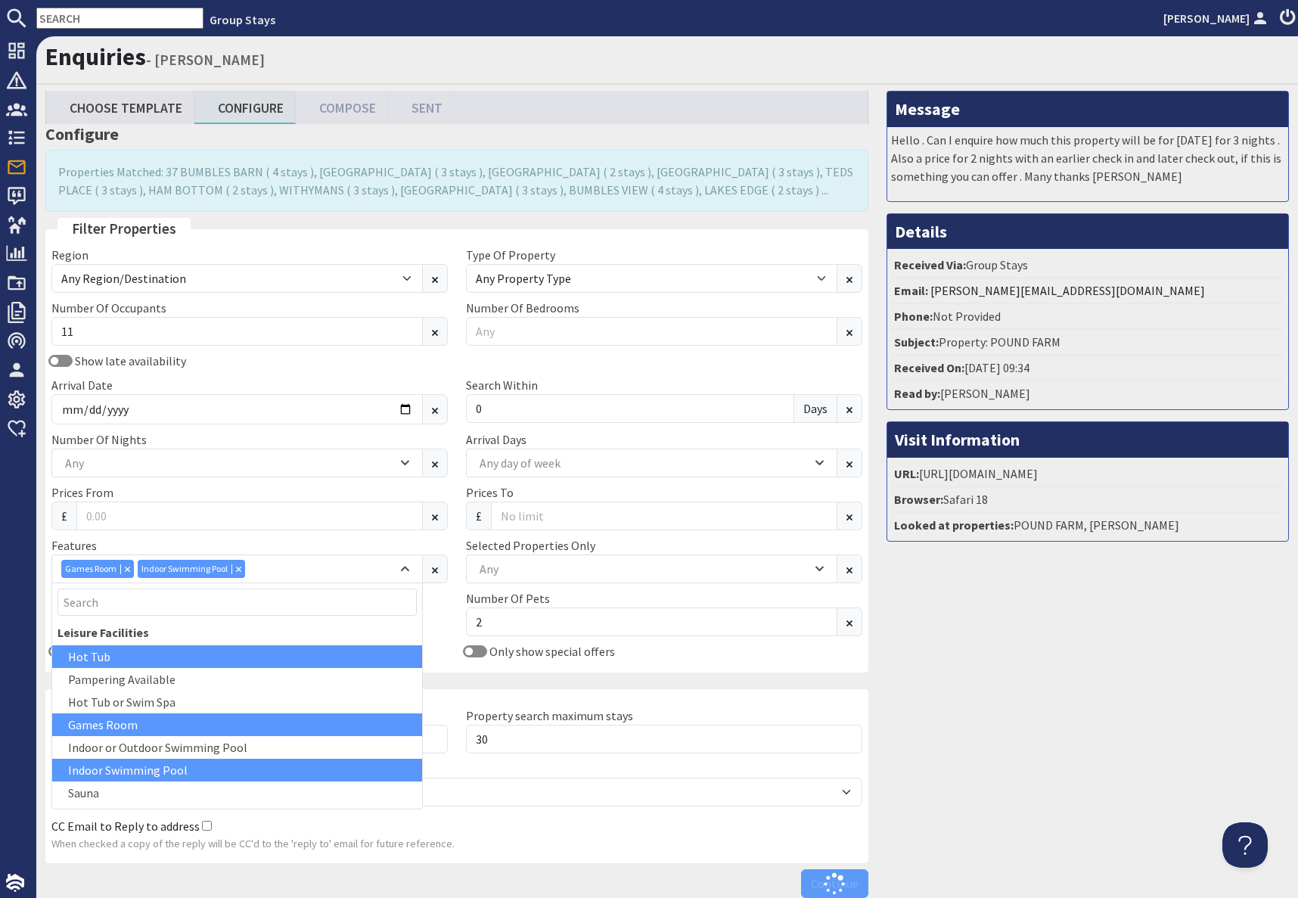
click at [98, 662] on div "Hot Tub" at bounding box center [237, 656] width 370 height 23
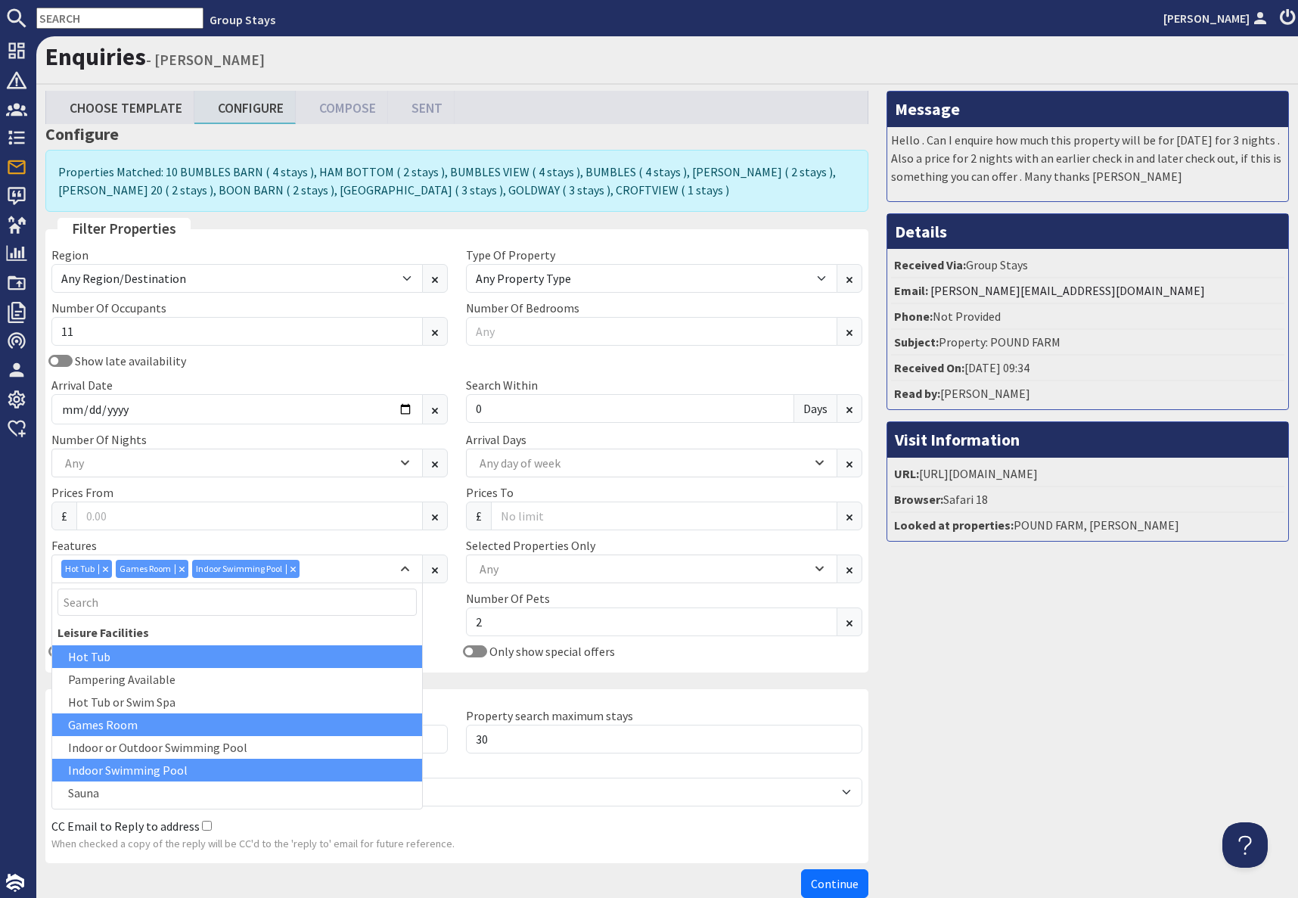
click at [1081, 722] on div "Message Hello . Can I enquire how much this property will be for [DATE] for 3 n…" at bounding box center [1087, 498] width 420 height 814
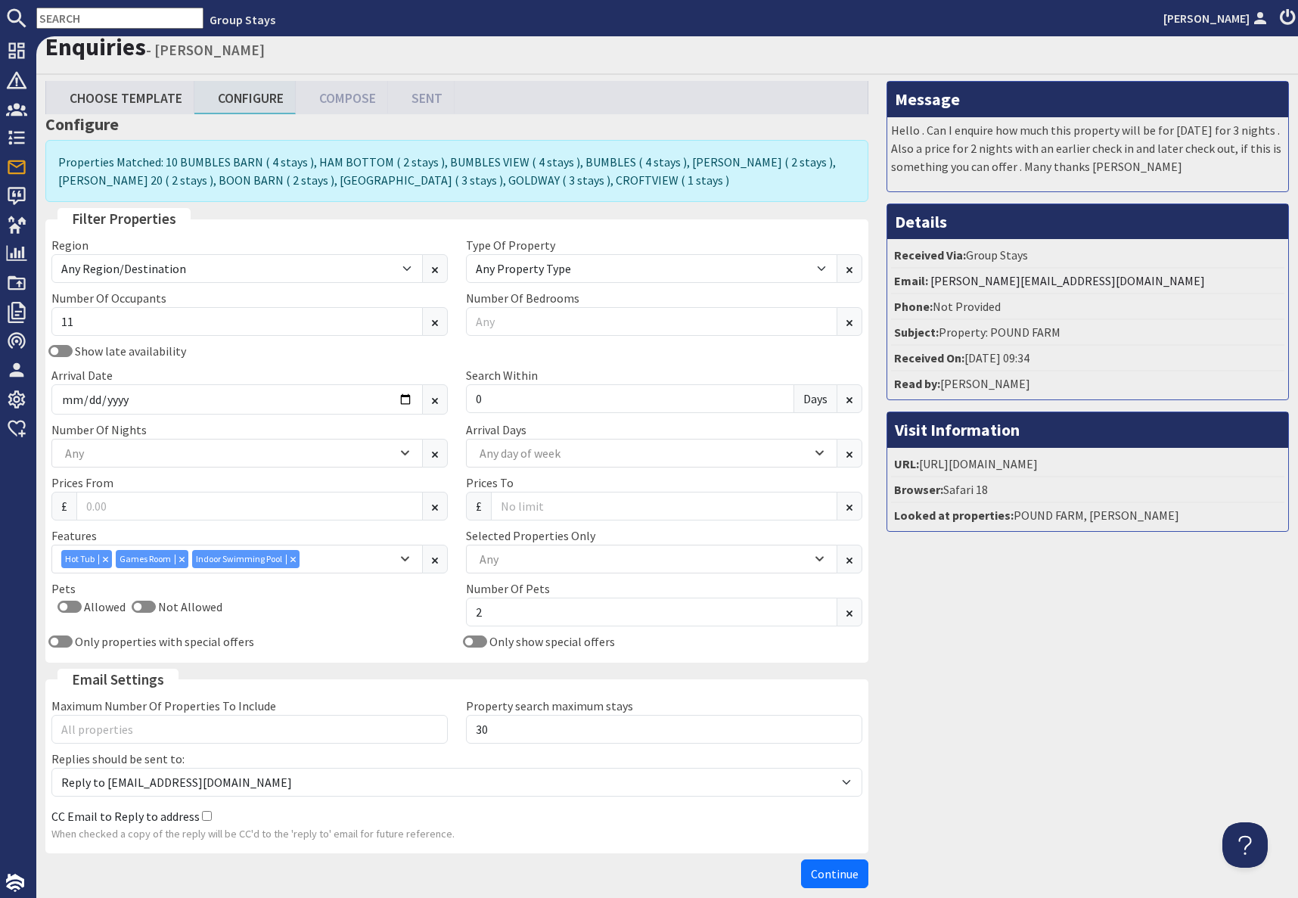
scroll to position [83, 0]
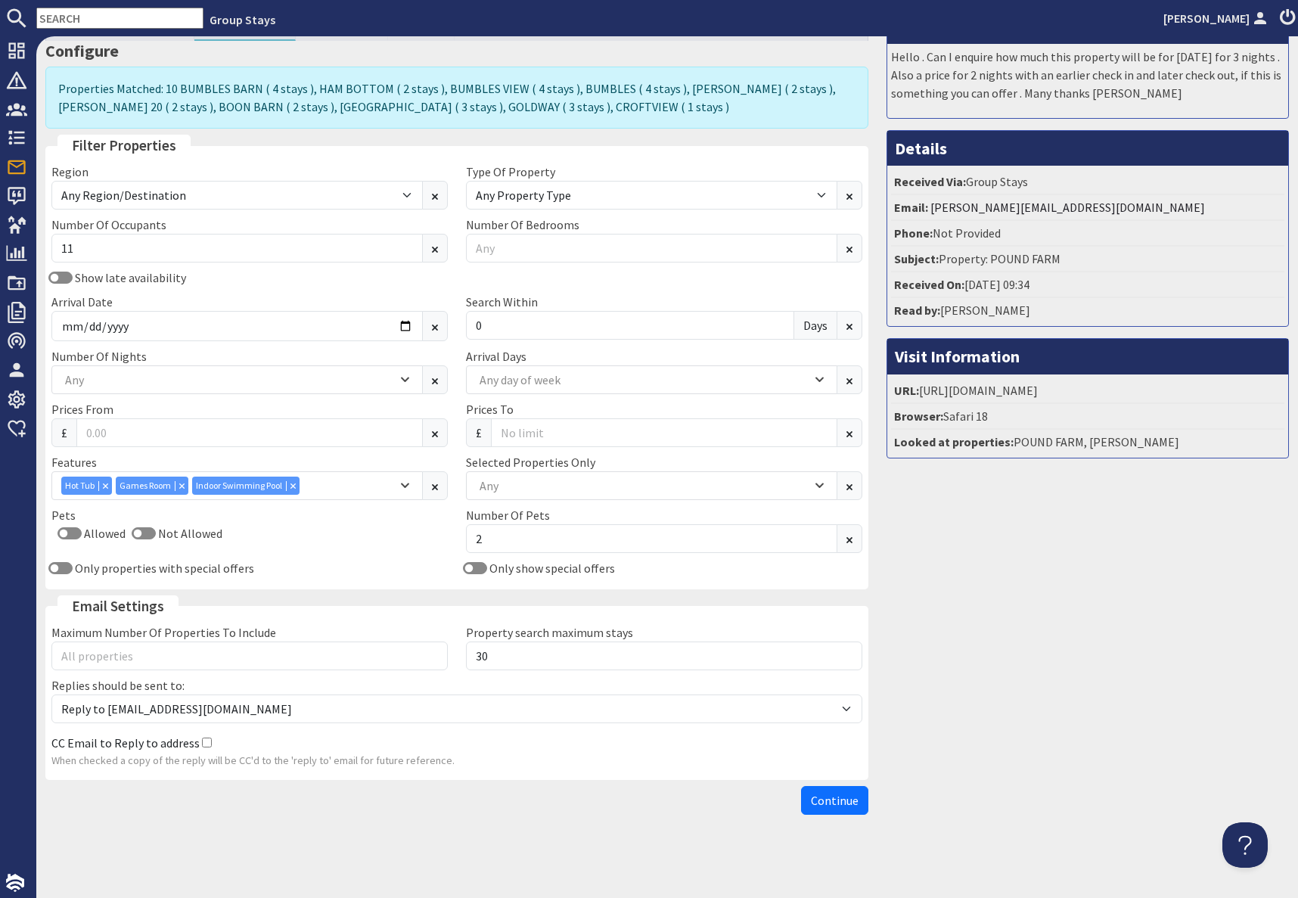
click at [830, 797] on span "Continue" at bounding box center [835, 799] width 48 height 15
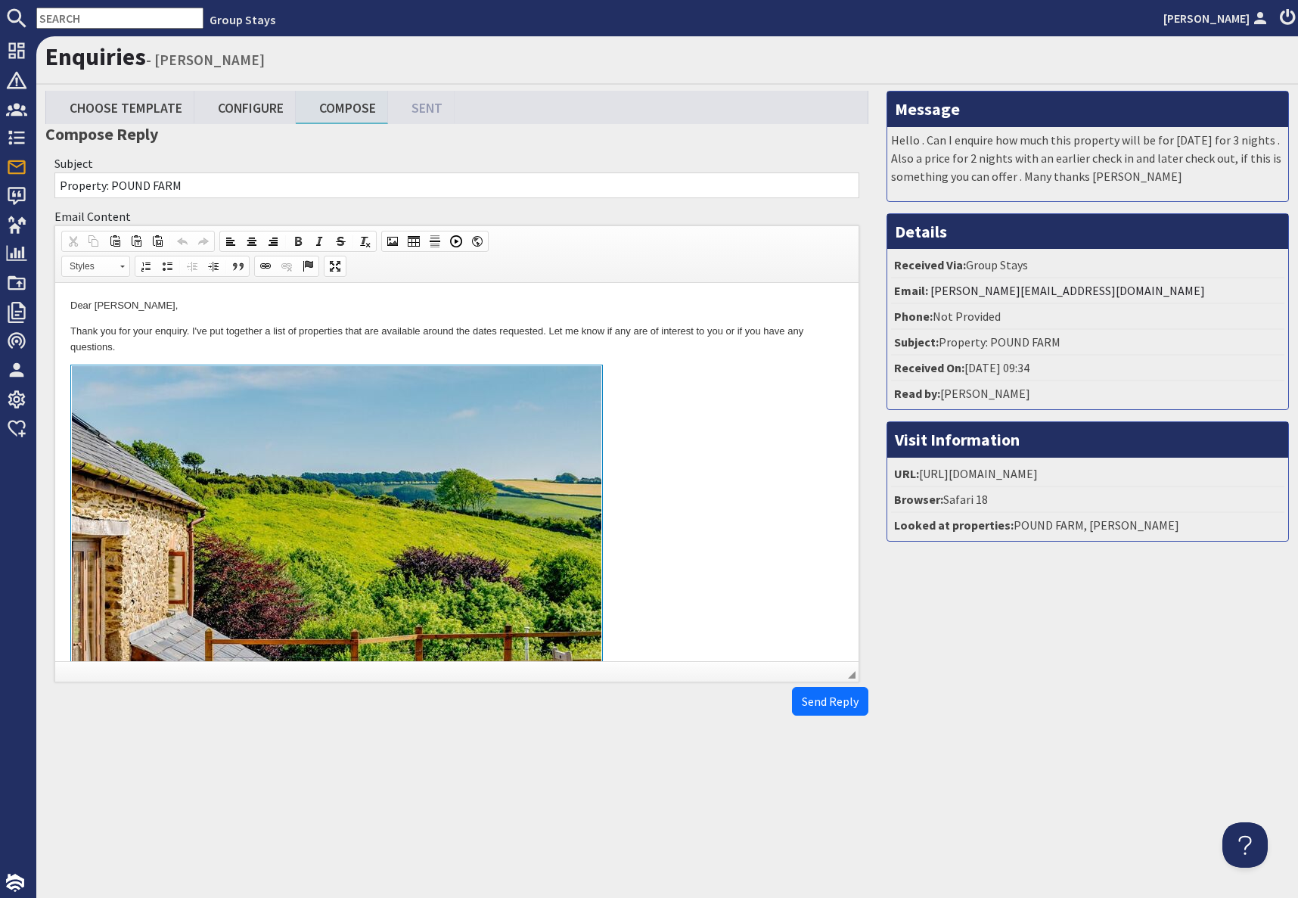
drag, startPoint x: 685, startPoint y: 417, endPoint x: 700, endPoint y: 491, distance: 74.9
click at [685, 417] on link "To enrich screen reader interactions, please activate Accessibility in Grammarl…" at bounding box center [456, 538] width 773 height 349
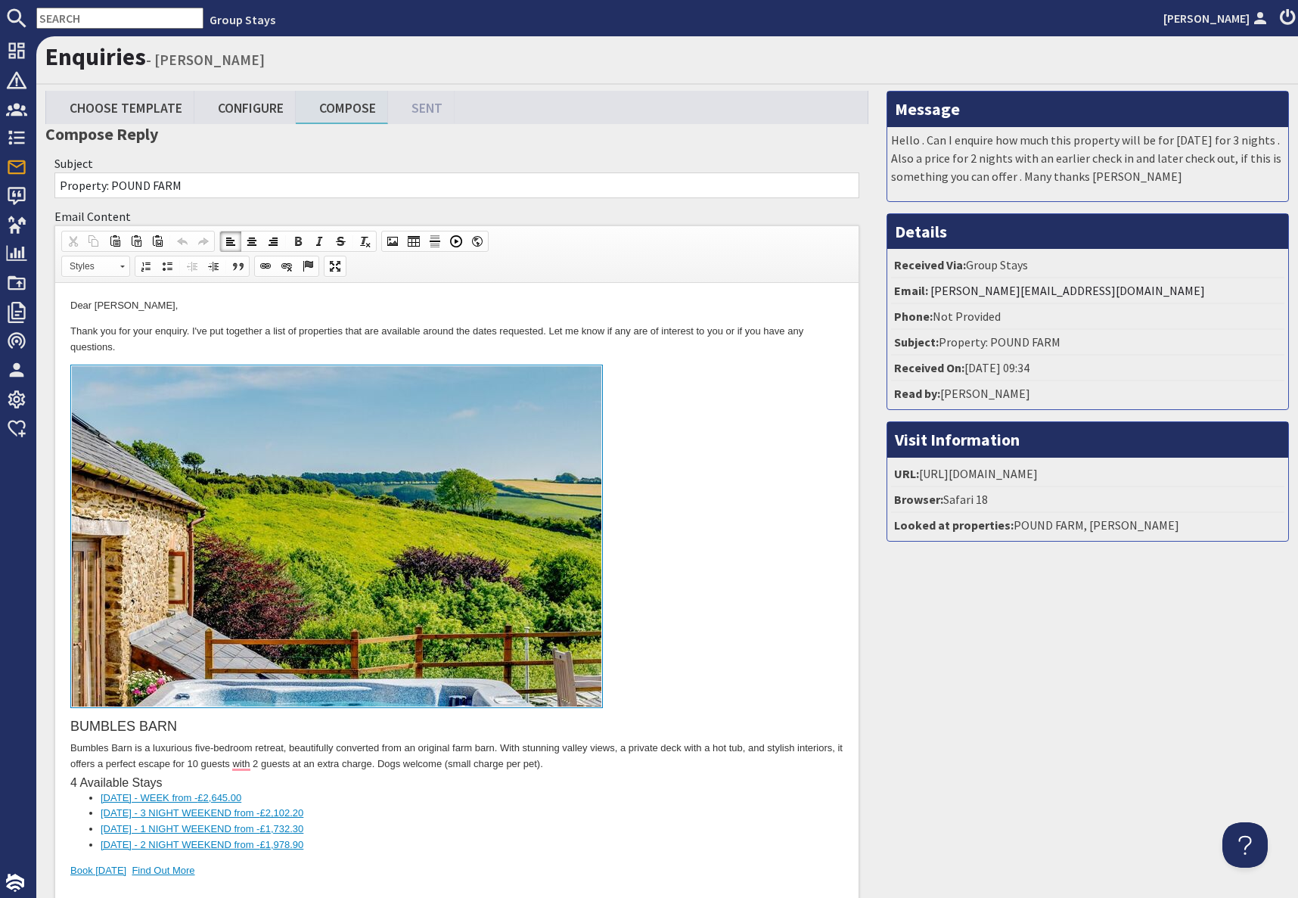
click at [103, 18] on input "text" at bounding box center [119, 18] width 167 height 21
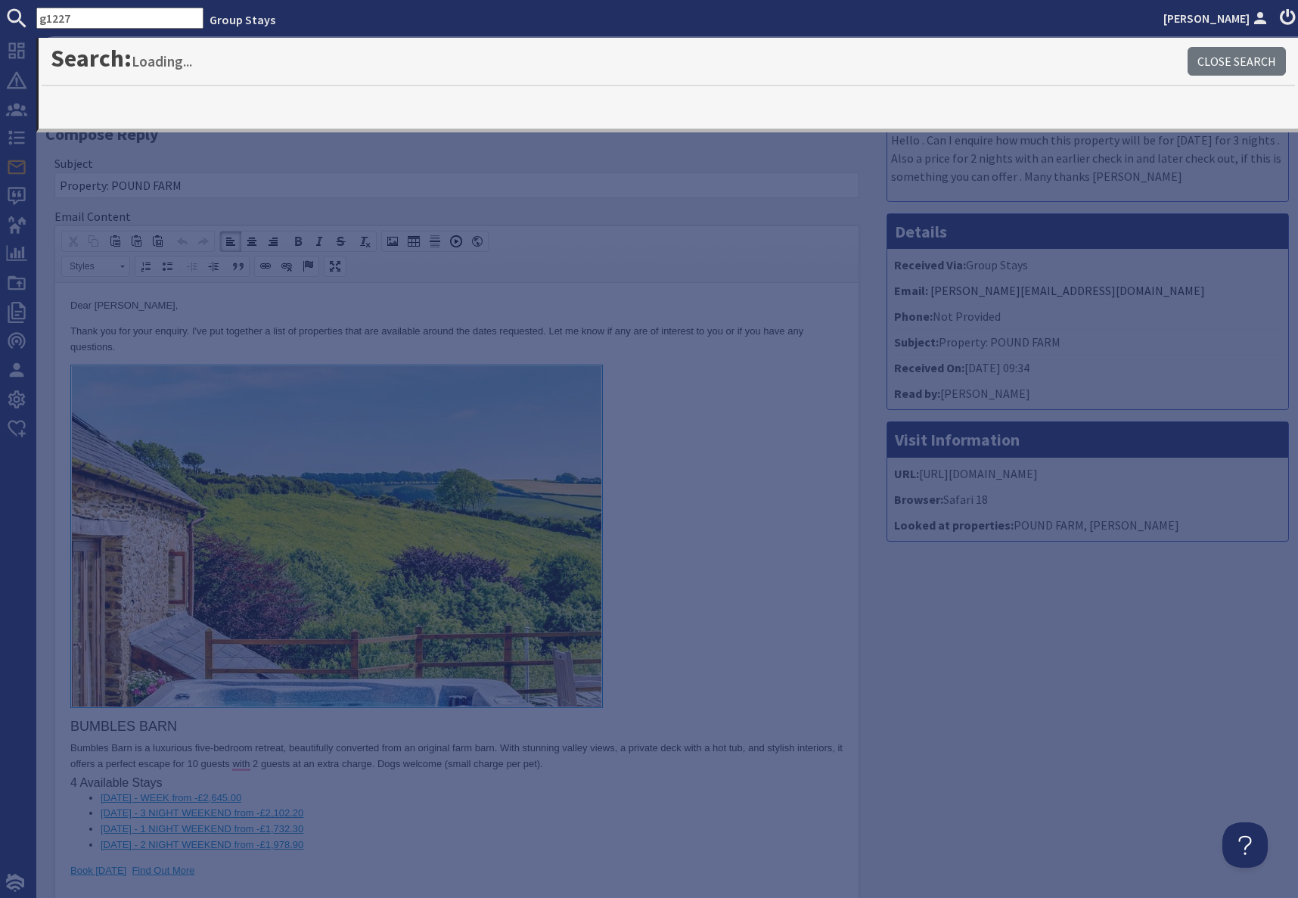
type input "g1227"
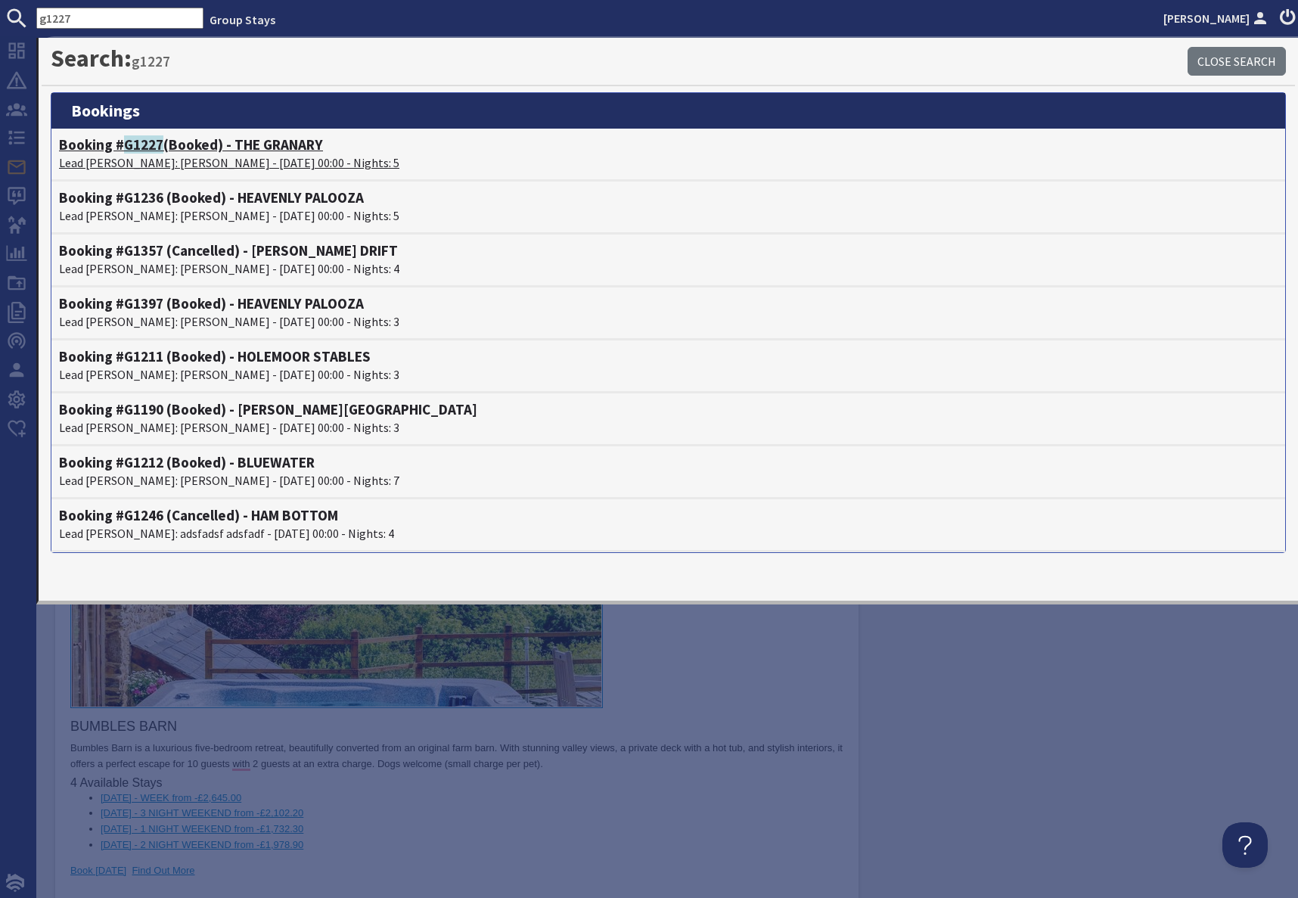
click at [157, 150] on span "G1227" at bounding box center [143, 144] width 39 height 18
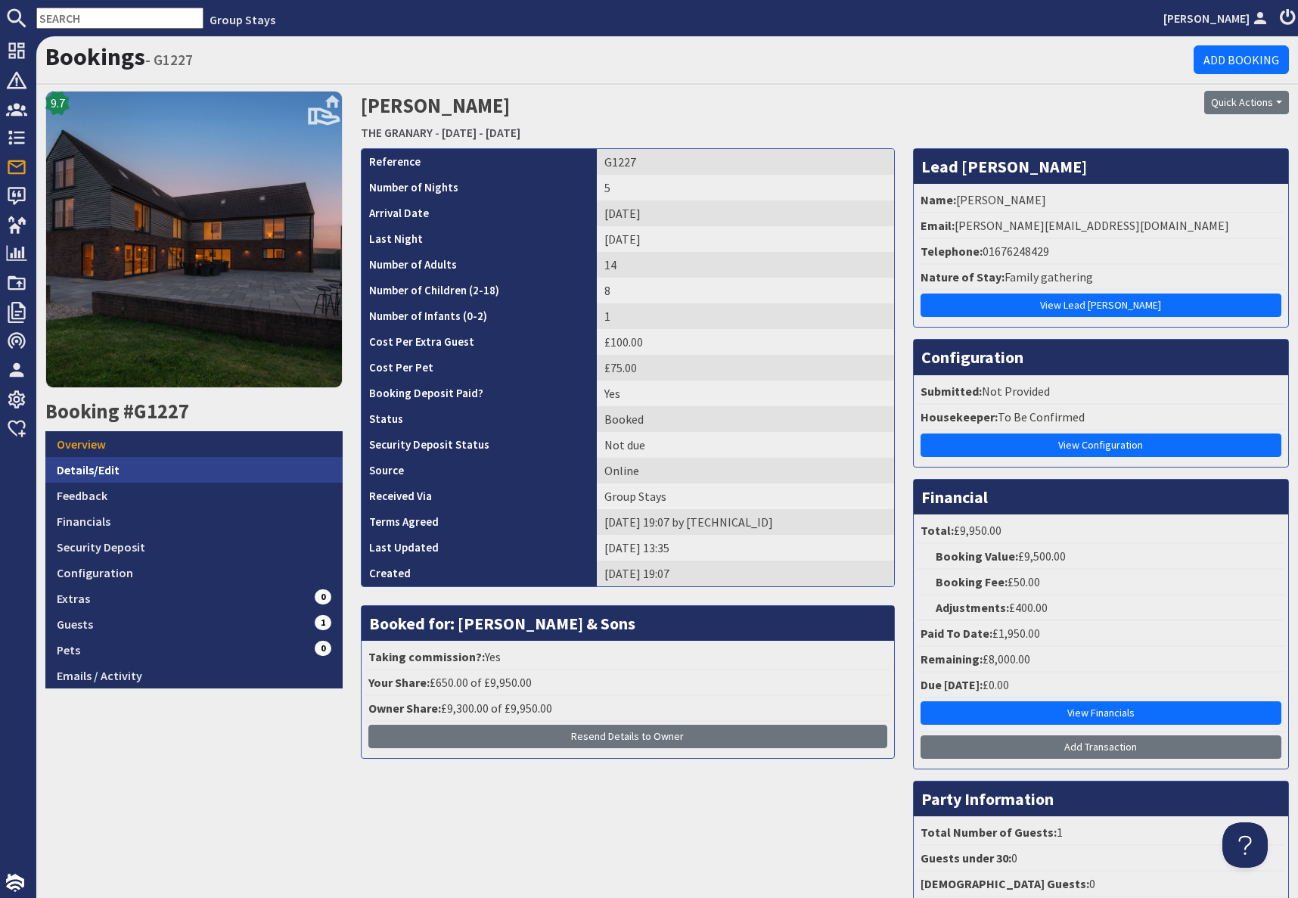
click at [111, 470] on link "Details/Edit" at bounding box center [193, 470] width 297 height 26
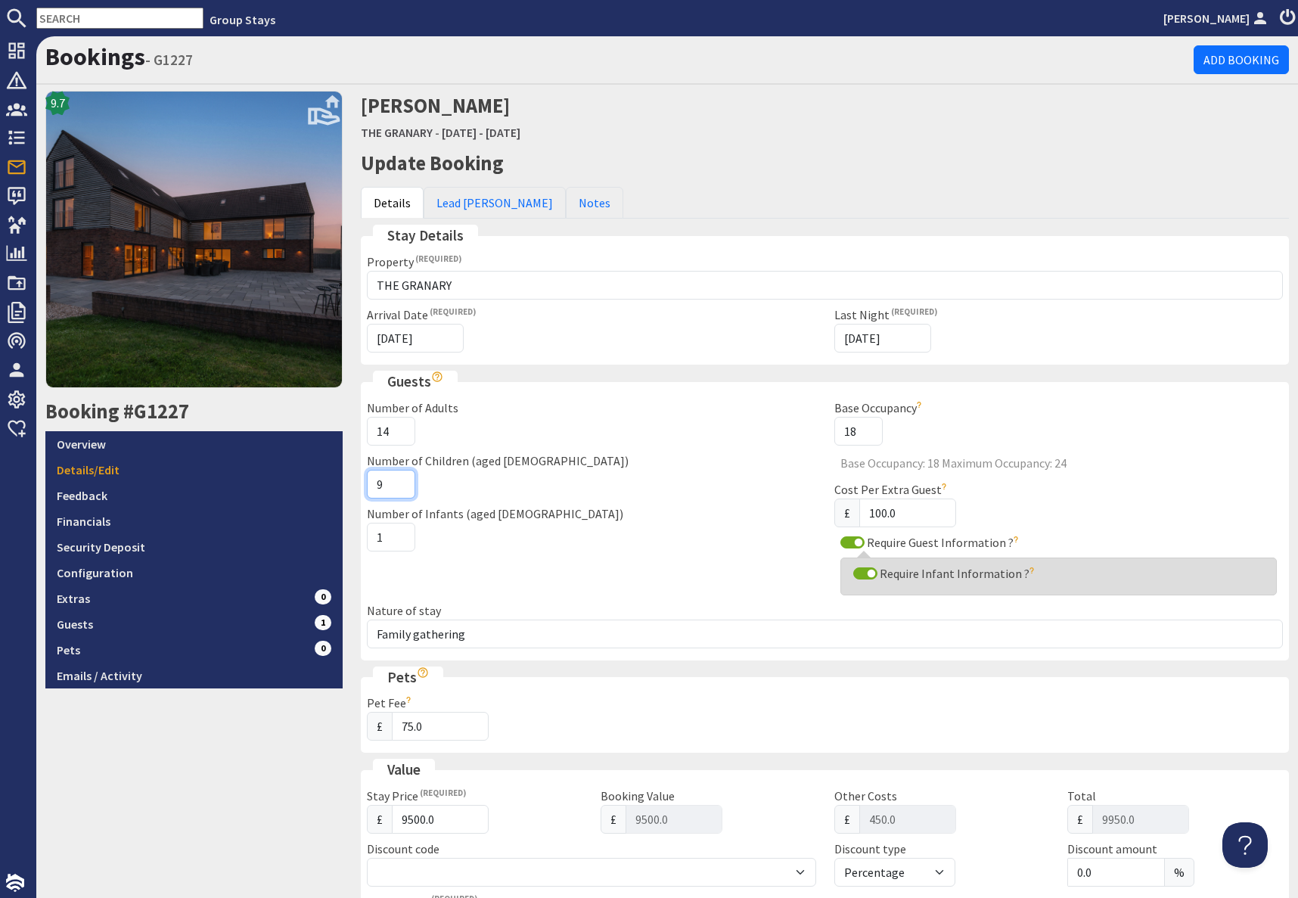
click at [399, 479] on input "9" at bounding box center [391, 484] width 48 height 29
click at [401, 489] on input "8" at bounding box center [391, 483] width 48 height 29
click at [401, 489] on input "7" at bounding box center [391, 483] width 48 height 29
click at [401, 489] on input "6" at bounding box center [391, 483] width 48 height 29
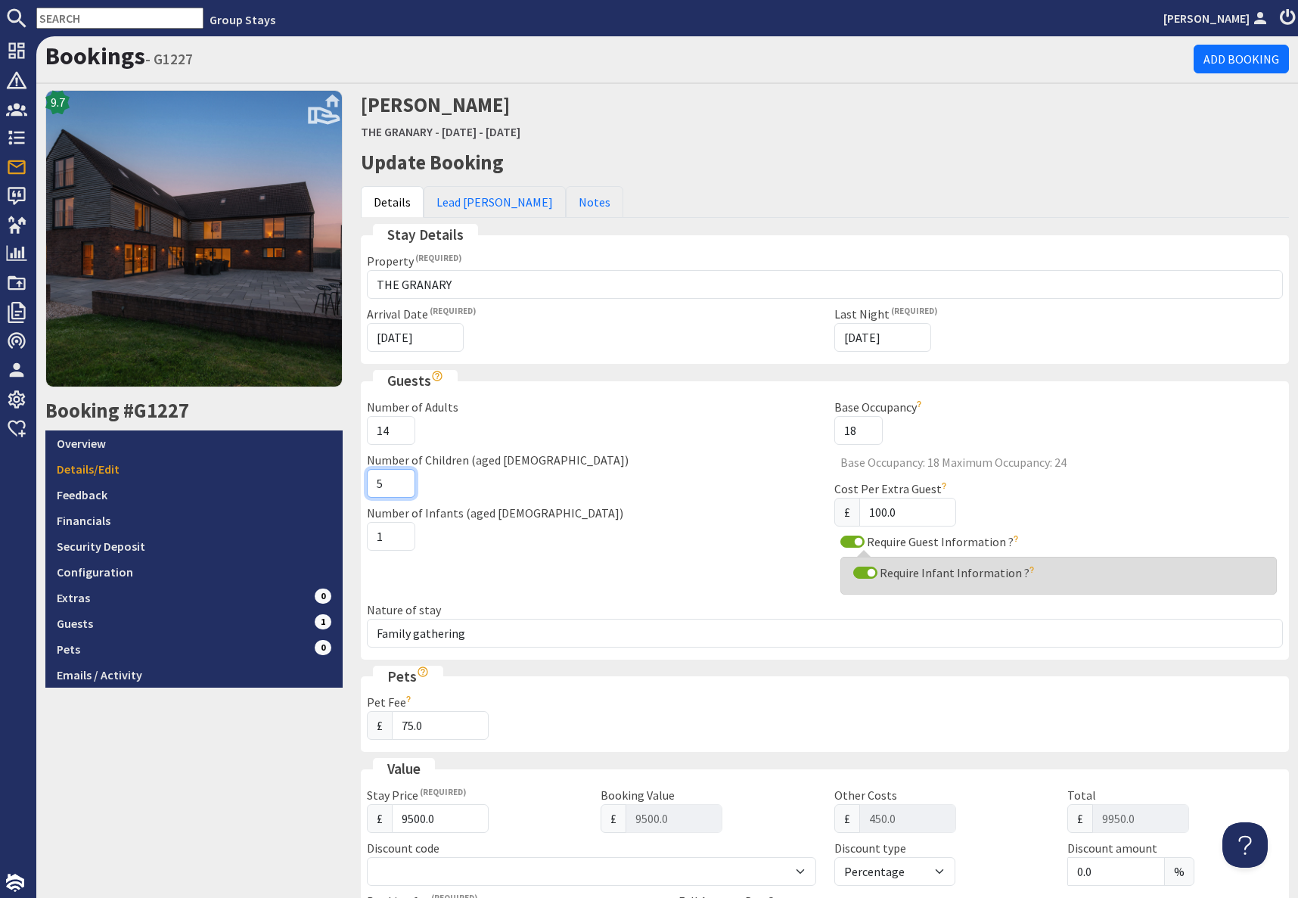
click at [401, 489] on input "5" at bounding box center [391, 483] width 48 height 29
type input "4"
click at [401, 489] on input "4" at bounding box center [391, 483] width 48 height 29
click at [272, 776] on div "9.7 Booking #G1227 Overview Details/Edit Feedback Financials Security Deposit C…" at bounding box center [193, 768] width 315 height 1356
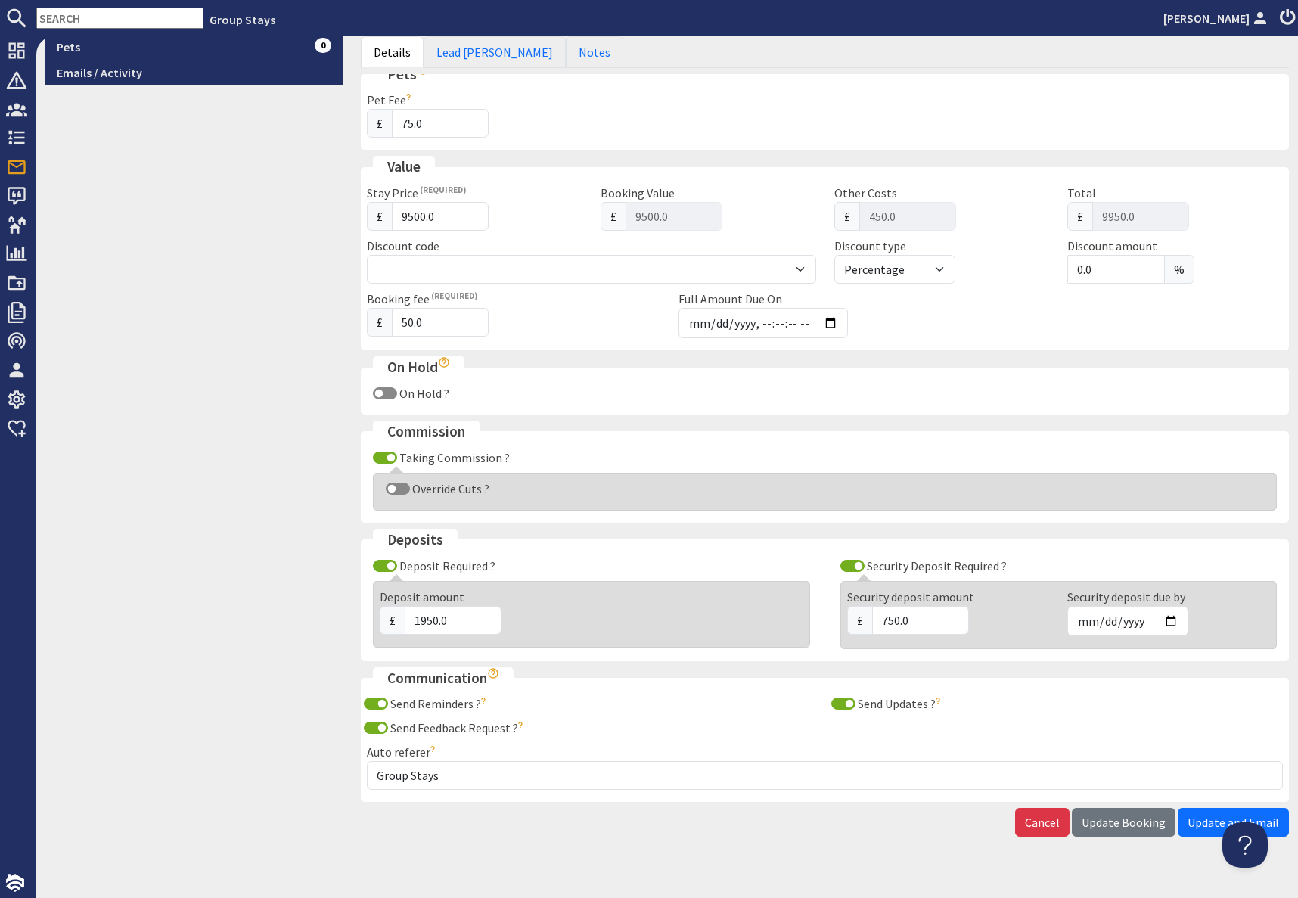
scroll to position [625, 0]
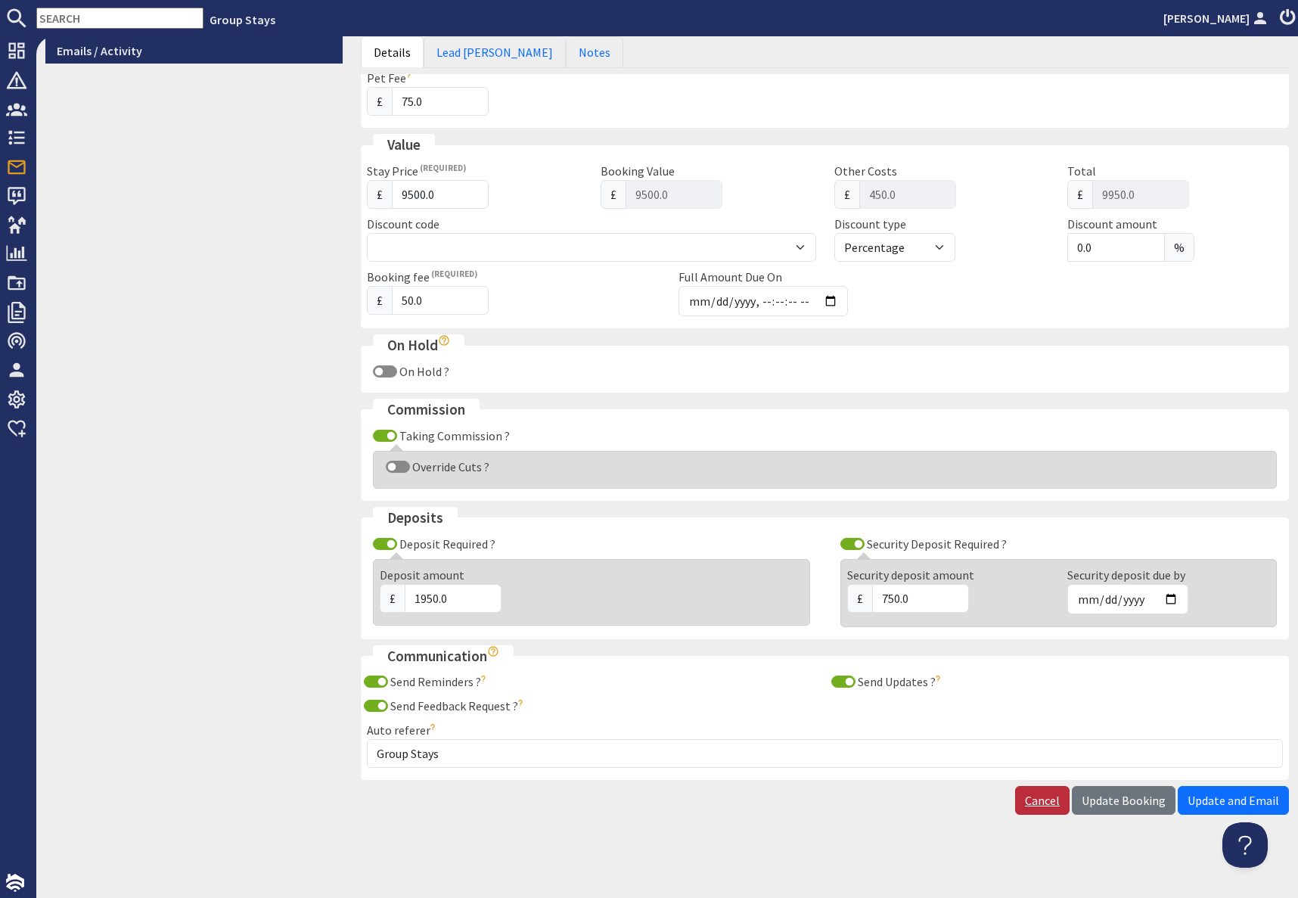
drag, startPoint x: 1127, startPoint y: 802, endPoint x: 1042, endPoint y: 812, distance: 85.3
click at [1127, 802] on span "Update Booking" at bounding box center [1123, 799] width 84 height 15
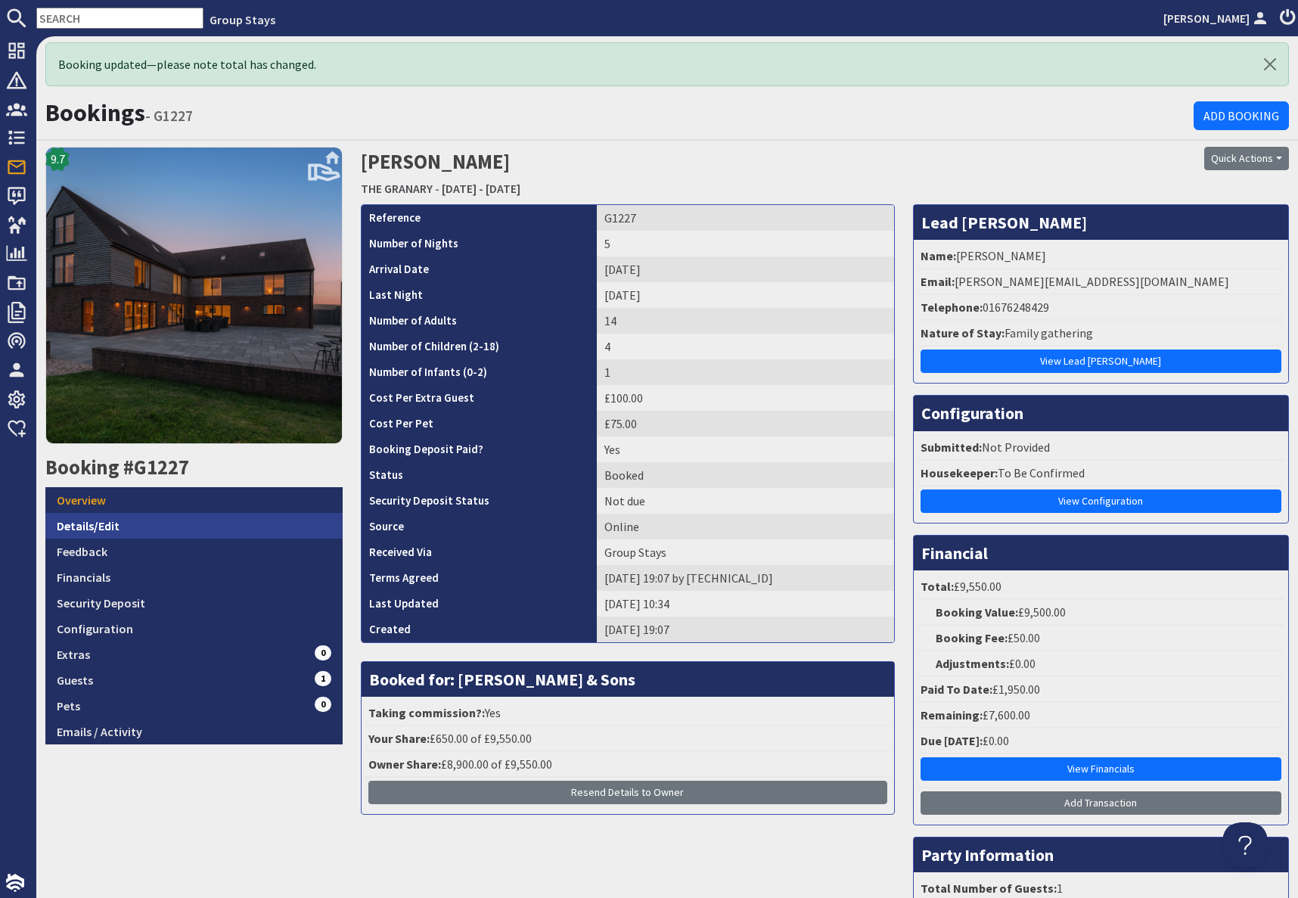
click at [110, 523] on link "Details/Edit" at bounding box center [193, 526] width 297 height 26
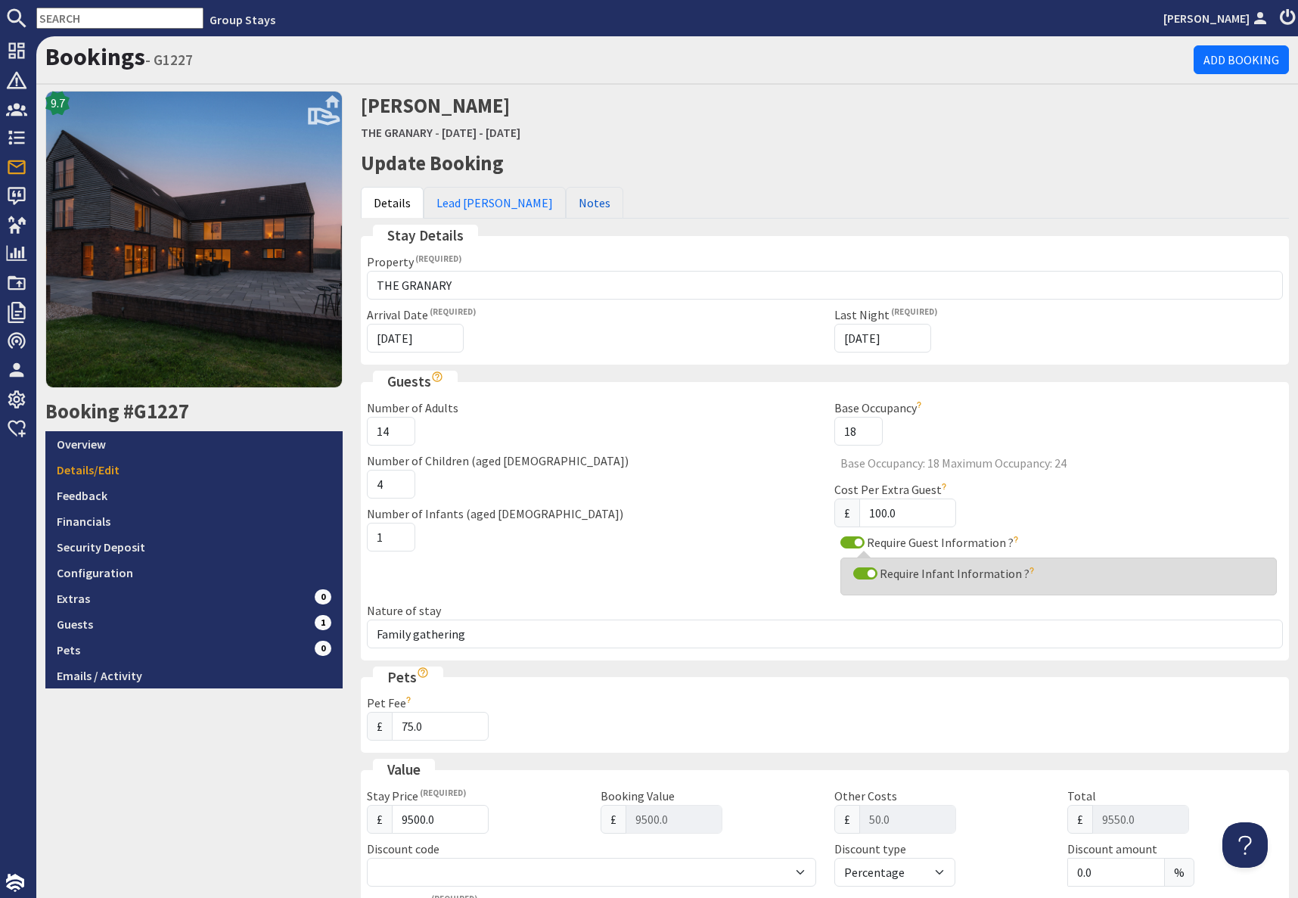
drag, startPoint x: 541, startPoint y: 207, endPoint x: 576, endPoint y: 221, distance: 37.4
click at [566, 207] on link "Notes" at bounding box center [594, 203] width 57 height 32
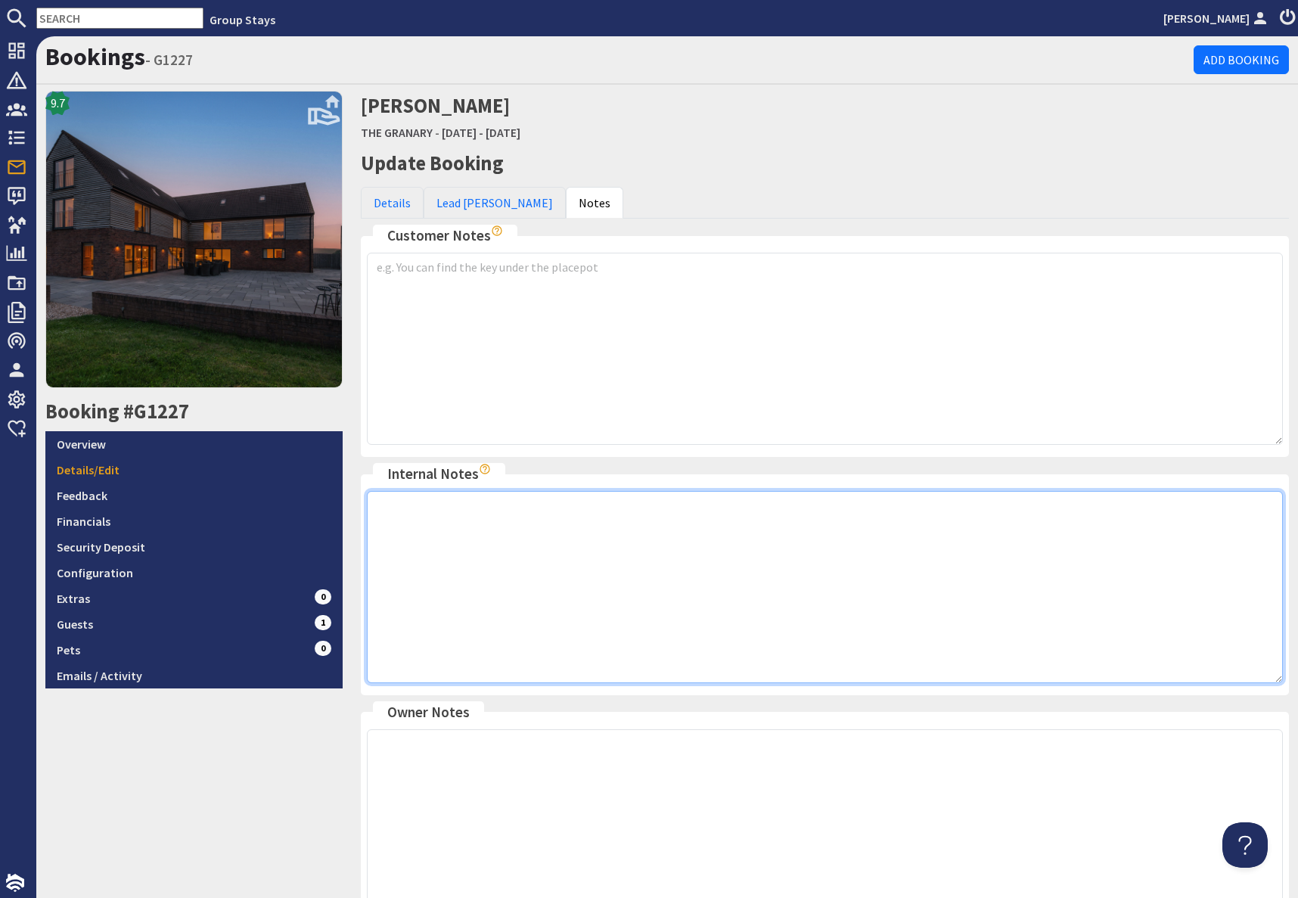
click at [568, 594] on textarea at bounding box center [825, 587] width 916 height 192
paste textarea "At this stage we're still a bit uncertain how many children will be coming with…"
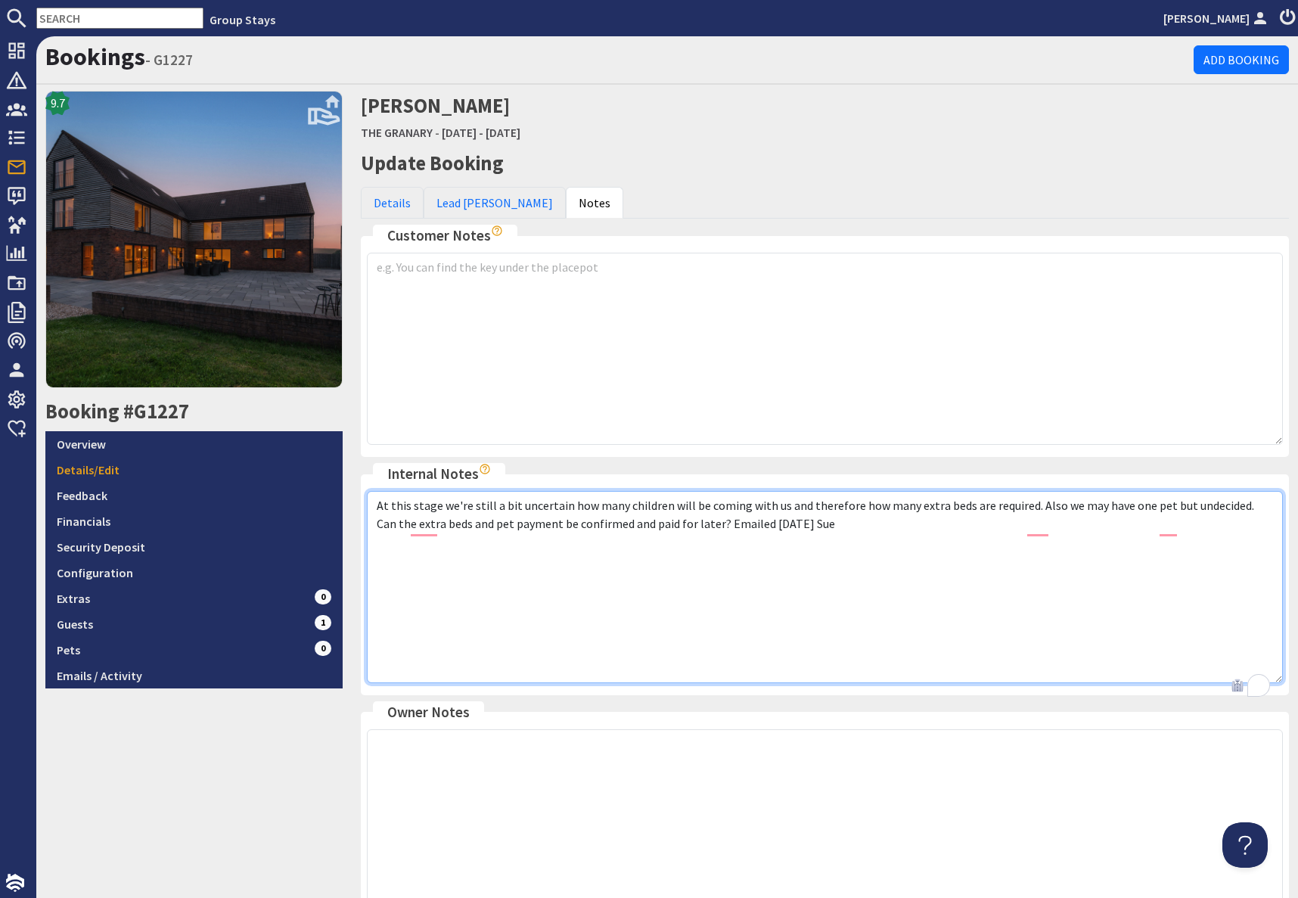
click at [788, 525] on textarea "At this stage we're still a bit uncertain how many children will be coming with…" at bounding box center [825, 587] width 916 height 192
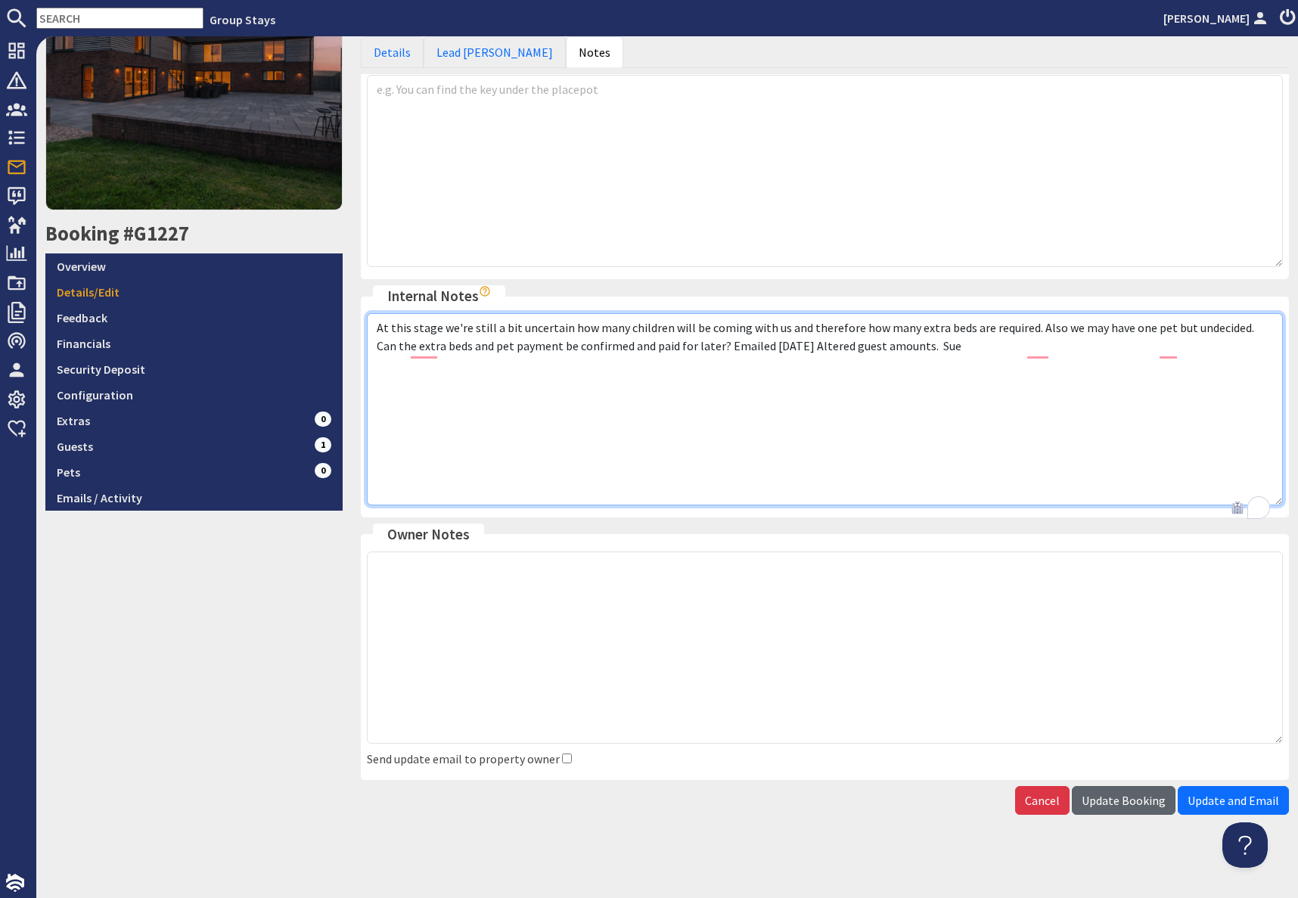
type textarea "At this stage we're still a bit uncertain how many children will be coming with…"
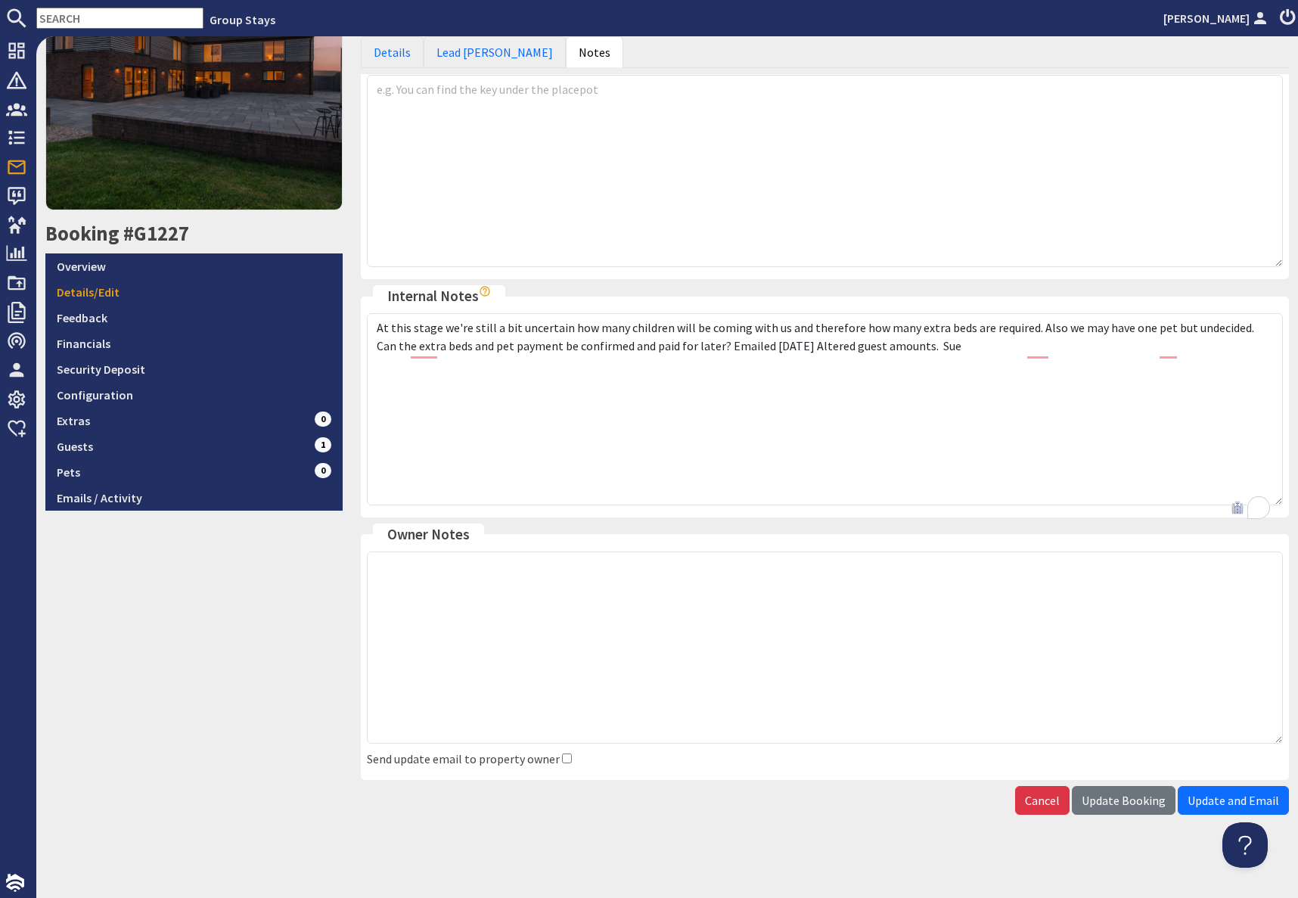
drag, startPoint x: 1109, startPoint y: 799, endPoint x: 1159, endPoint y: 791, distance: 51.3
click at [1109, 799] on span "Update Booking" at bounding box center [1123, 799] width 84 height 15
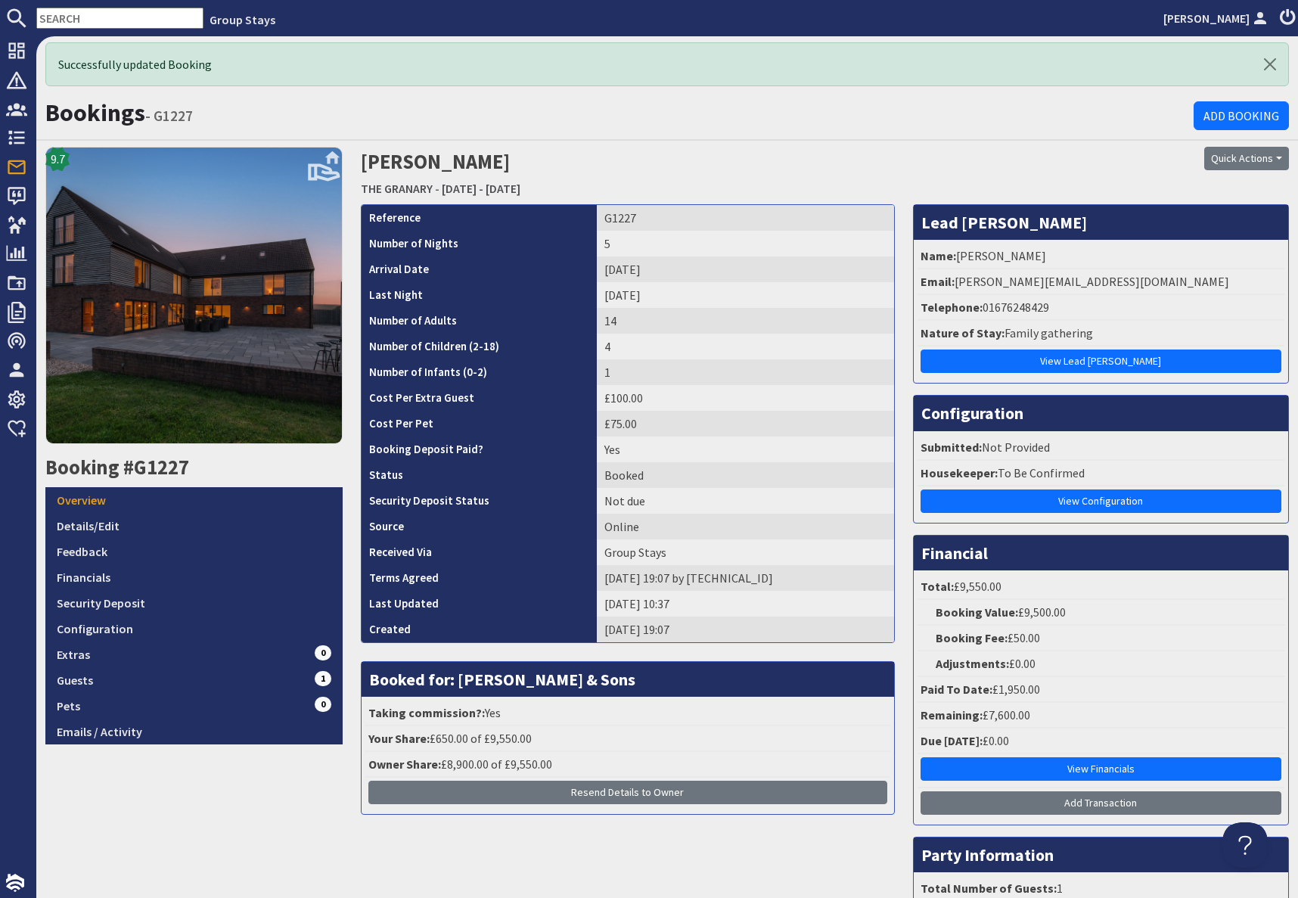
click at [91, 20] on input "text" at bounding box center [119, 18] width 167 height 21
paste input "[EMAIL_ADDRESS][DOMAIN_NAME]"
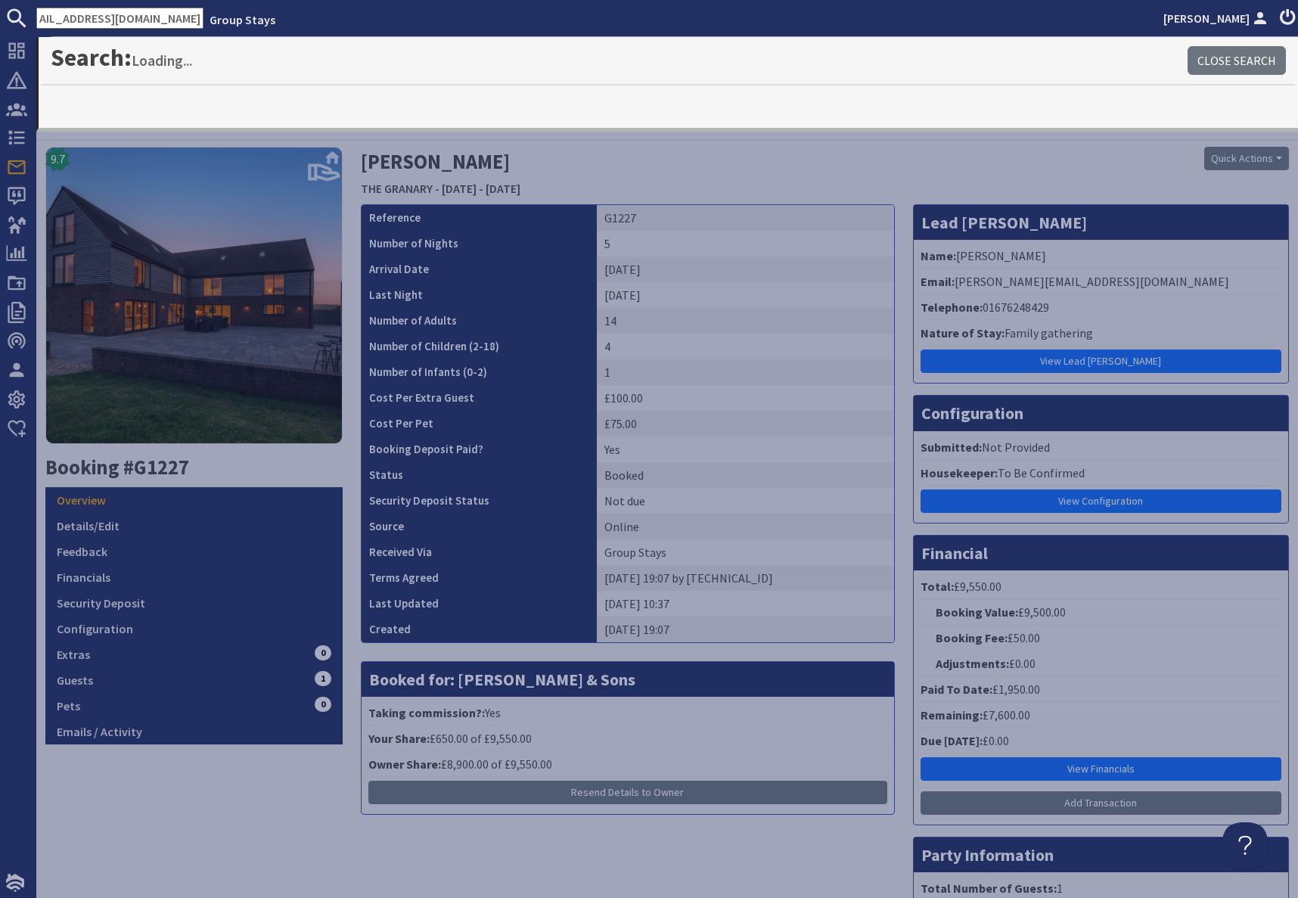
type input "[EMAIL_ADDRESS][DOMAIN_NAME]"
